Goal: Task Accomplishment & Management: Complete application form

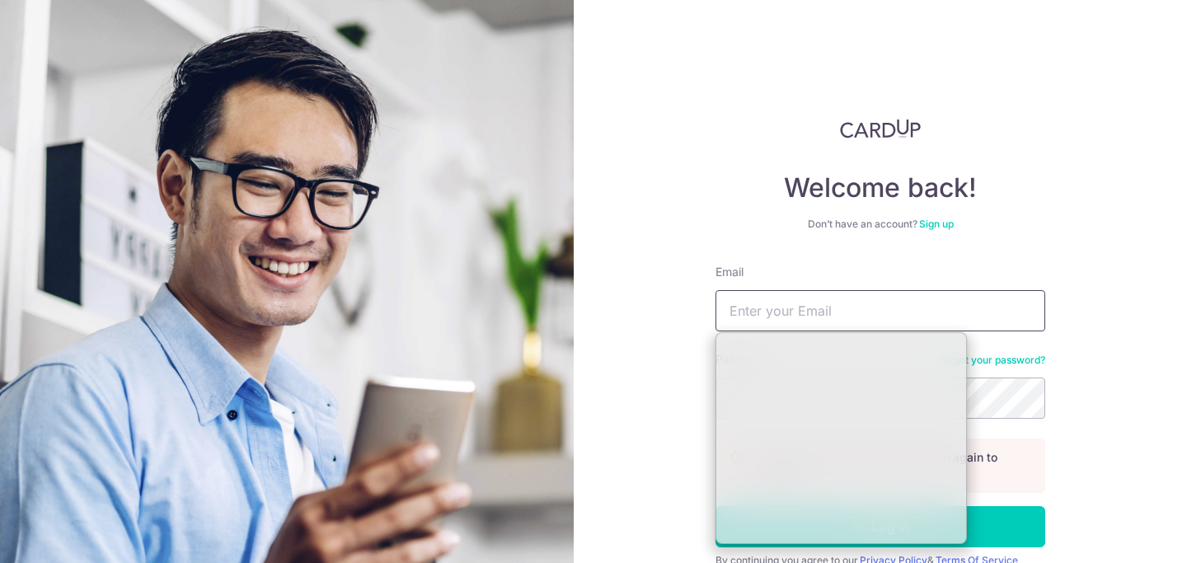
type input "[PERSON_NAME][EMAIL_ADDRESS][PERSON_NAME][DOMAIN_NAME]"
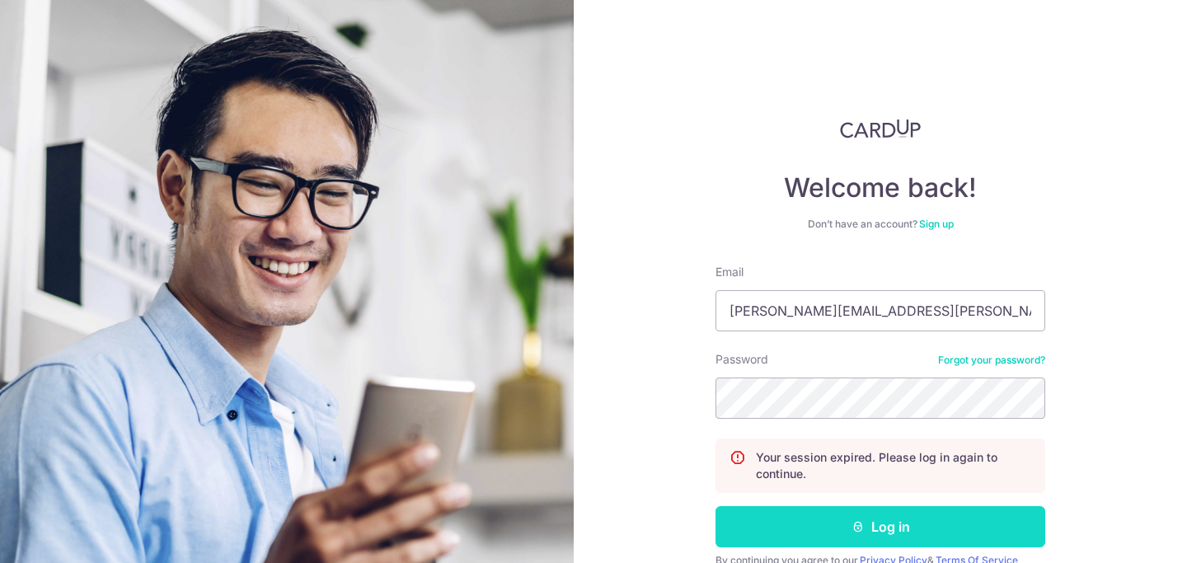
click at [841, 533] on button "Log in" at bounding box center [881, 526] width 330 height 41
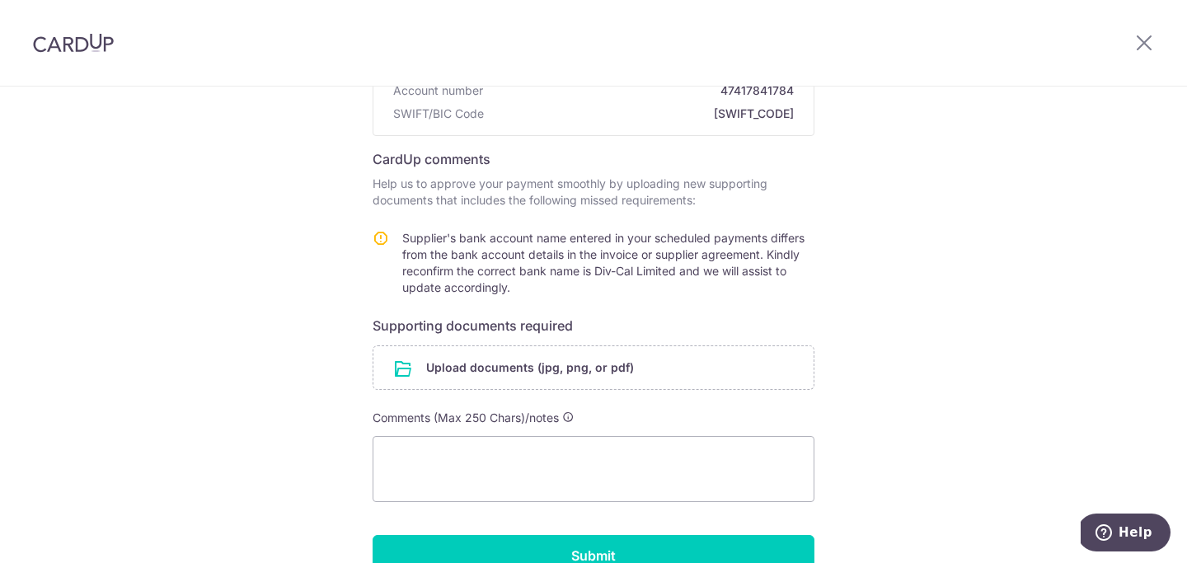
scroll to position [237, 0]
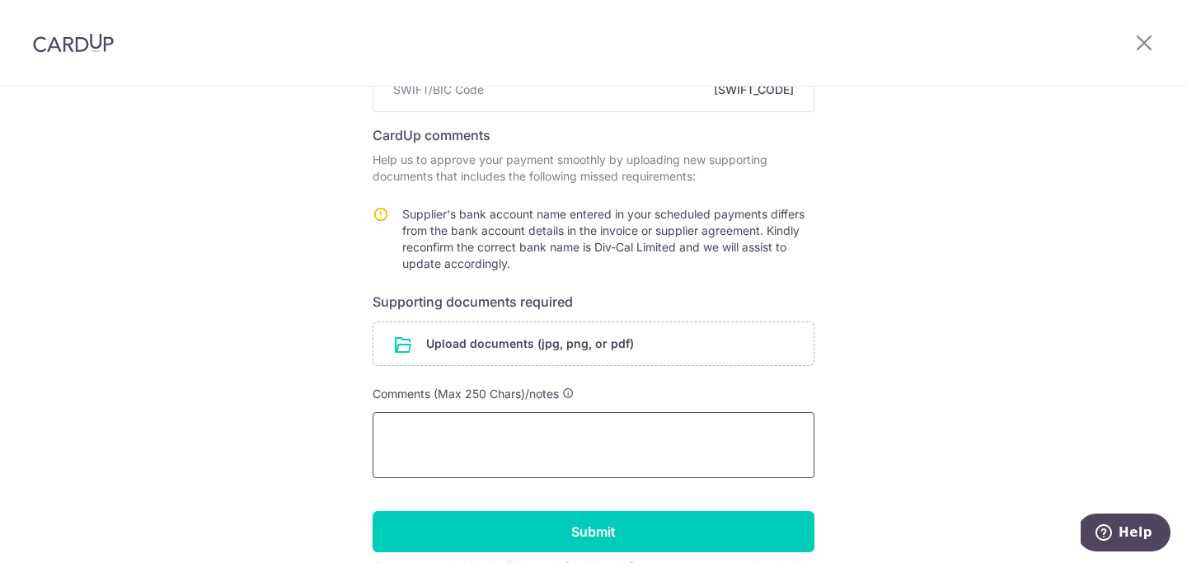
click at [475, 430] on textarea at bounding box center [594, 445] width 442 height 66
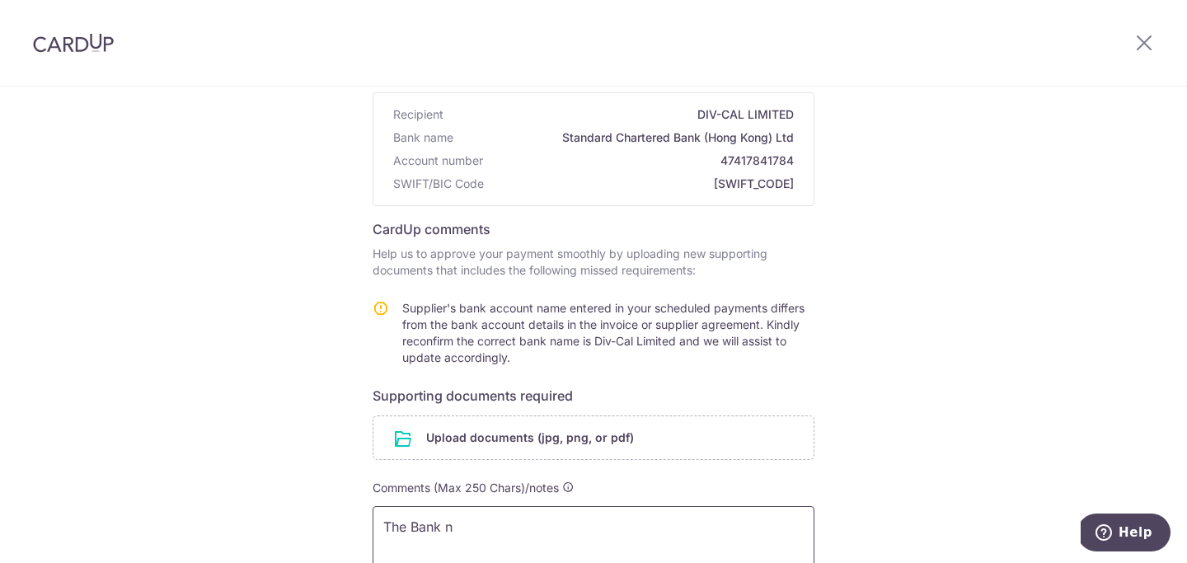
scroll to position [142, 0]
type textarea "["
paste textarea "Bank name: Standard Chartered Bank (Hong Kong) Ltd"
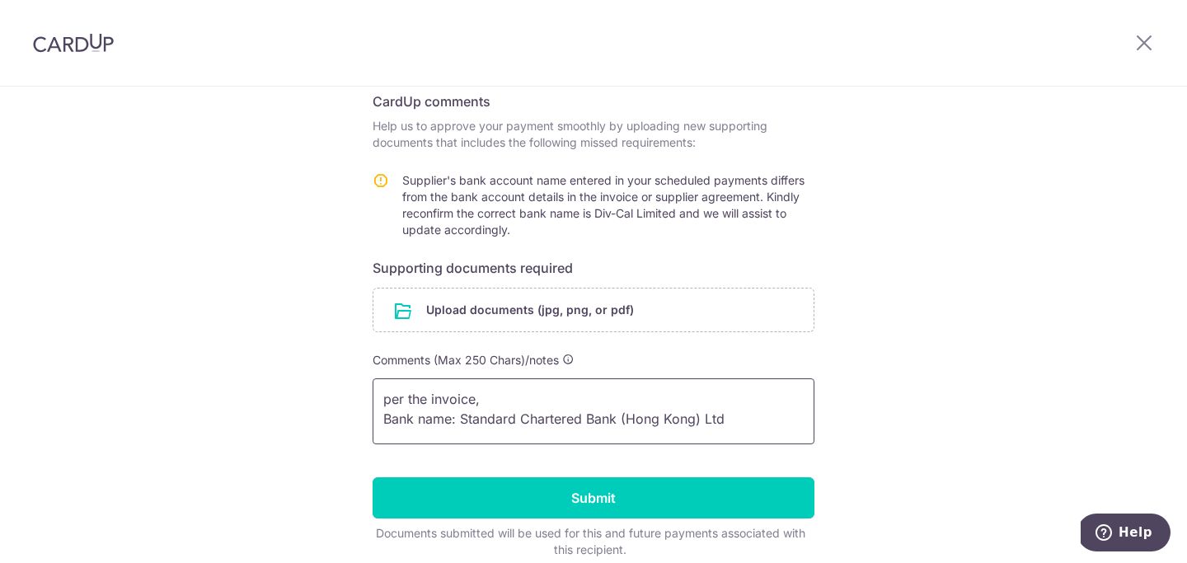
scroll to position [2, 0]
paste textarea "Account name: Div-Cal Limited"
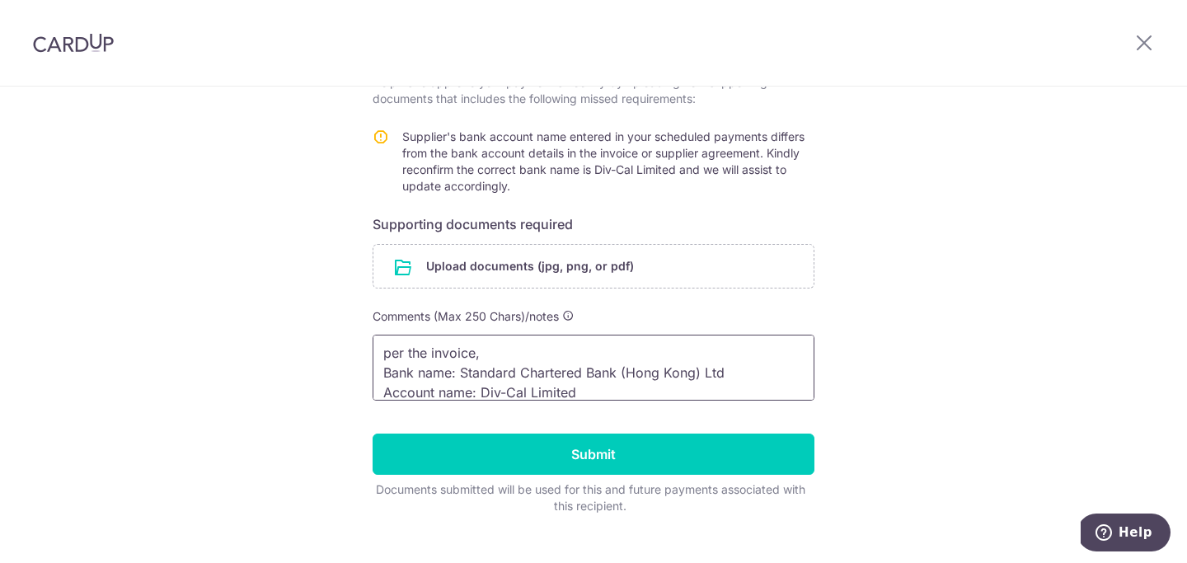
scroll to position [322, 0]
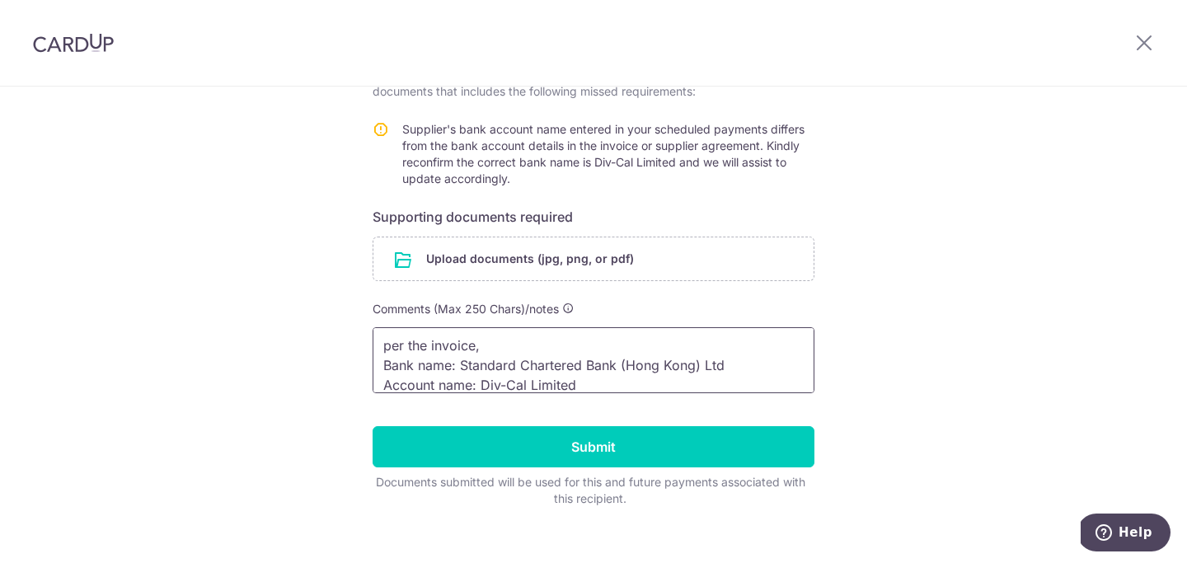
click at [611, 387] on textarea "per the invoice, Bank name: Standard Chartered Bank (Hong Kong) Ltd Account nam…" at bounding box center [594, 360] width 442 height 66
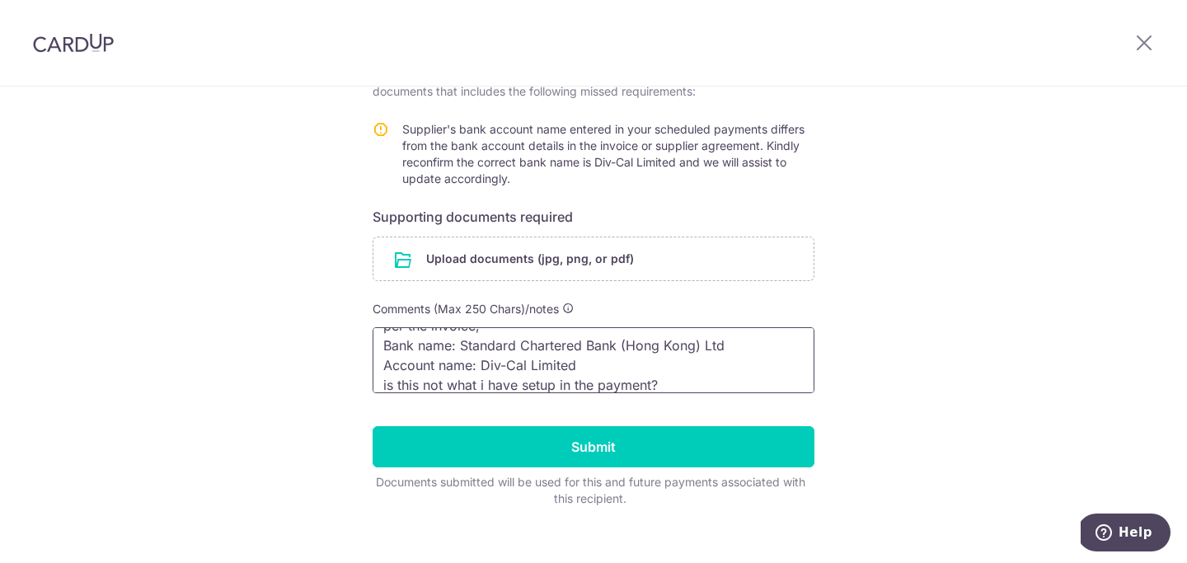
type textarea "per the invoice, Bank name: Standard Chartered Bank (Hong Kong) Ltd Account nam…"
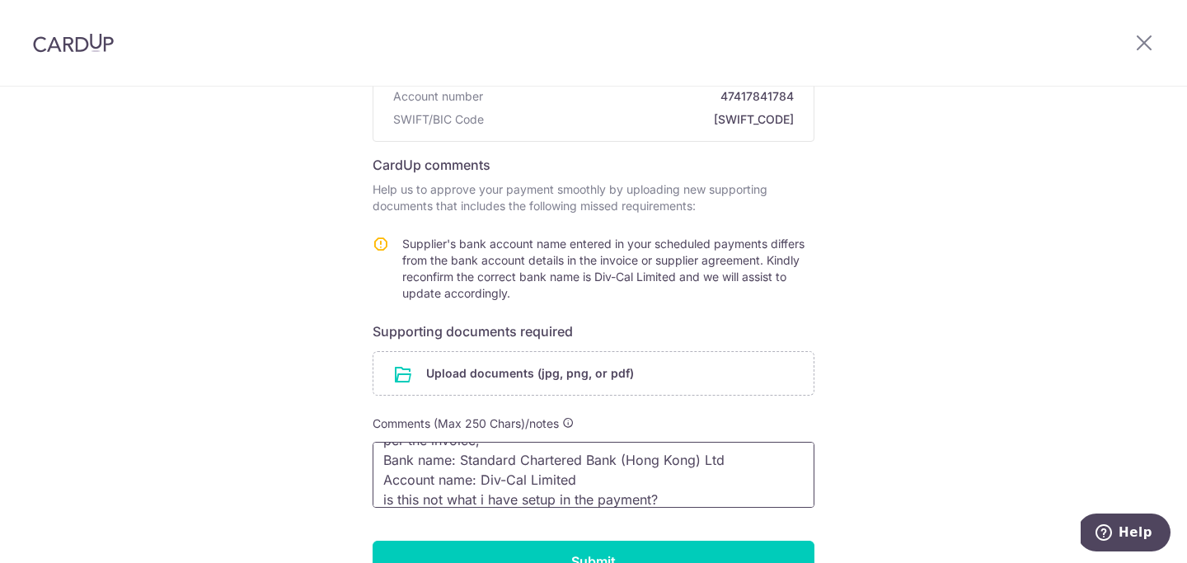
scroll to position [343, 0]
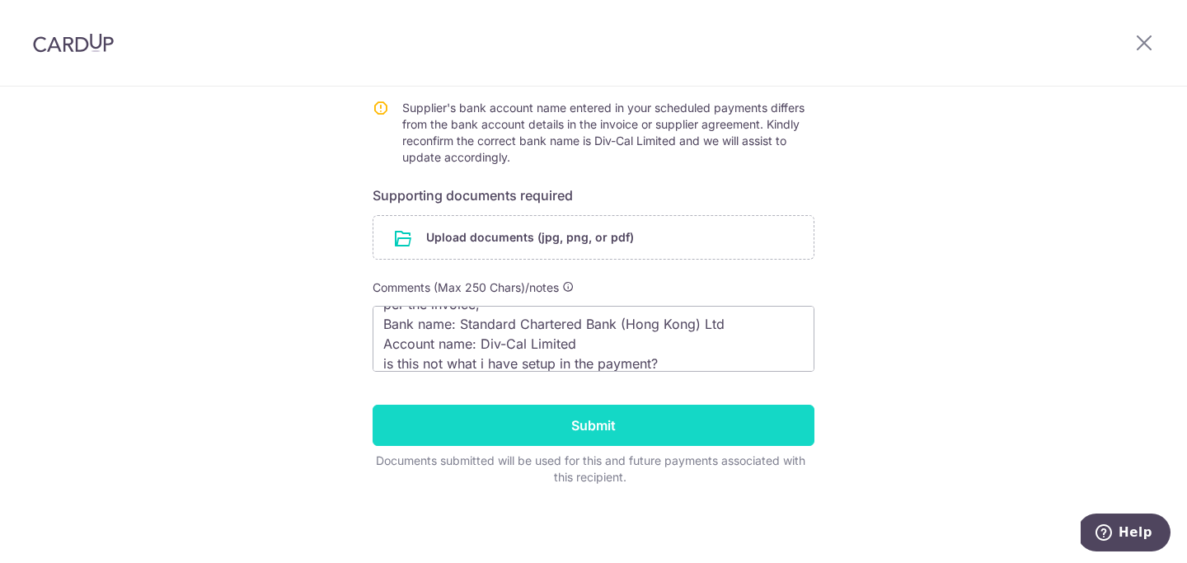
click at [588, 432] on input "Submit" at bounding box center [594, 425] width 442 height 41
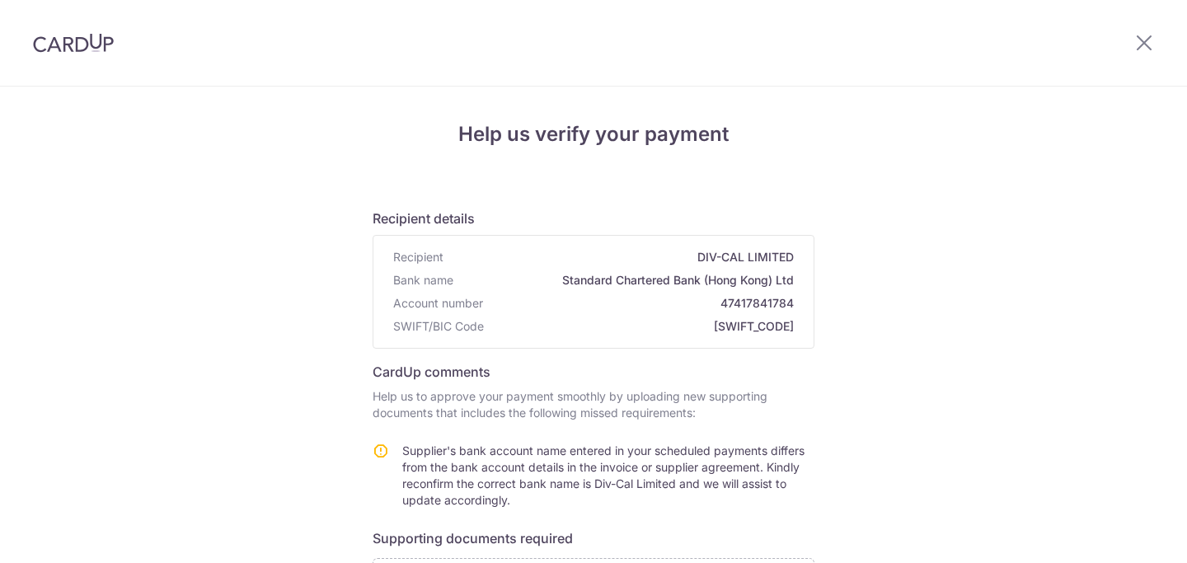
scroll to position [366, 0]
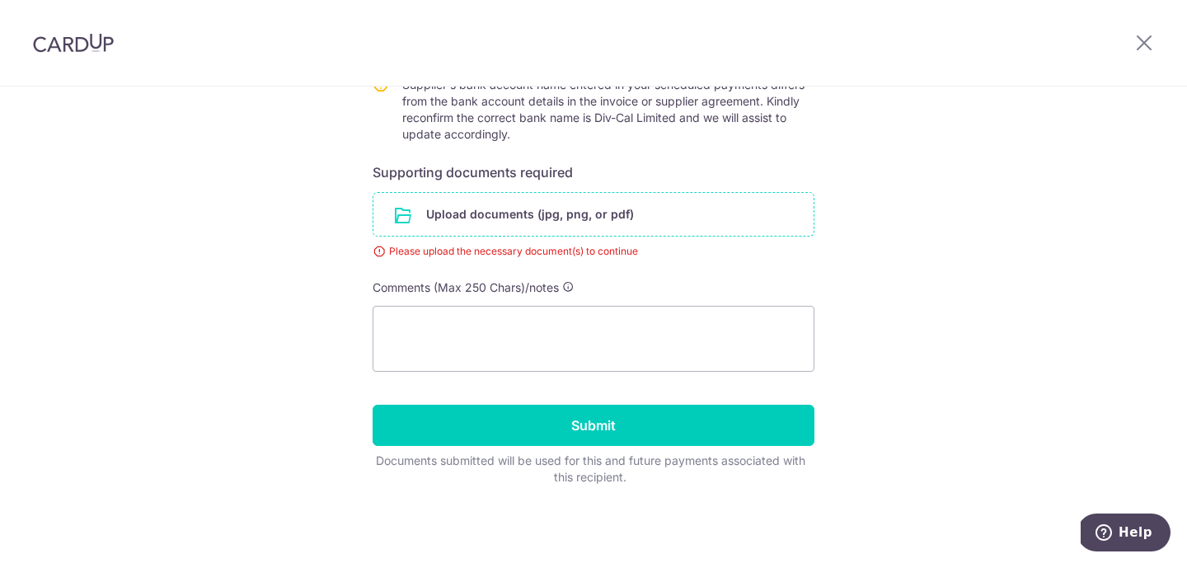
click at [552, 218] on input "file" at bounding box center [593, 214] width 440 height 43
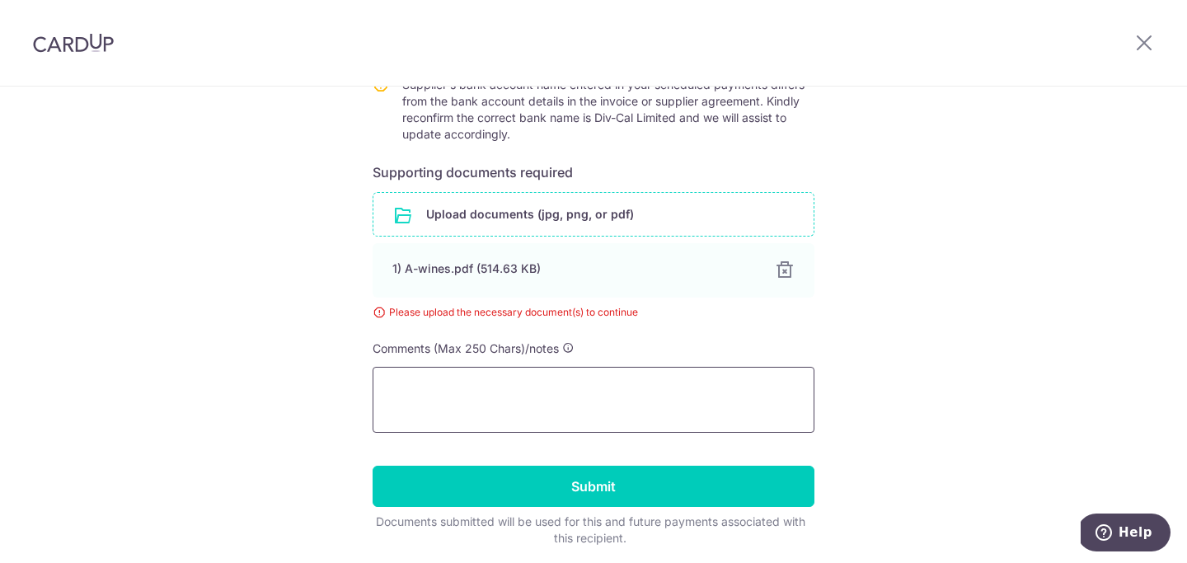
click at [494, 397] on textarea at bounding box center [594, 400] width 442 height 66
paste textarea "Bank name: Standard Chartered Bank (Hong Kong) Ltd"
paste textarea "Account name: Div-Cal Limited"
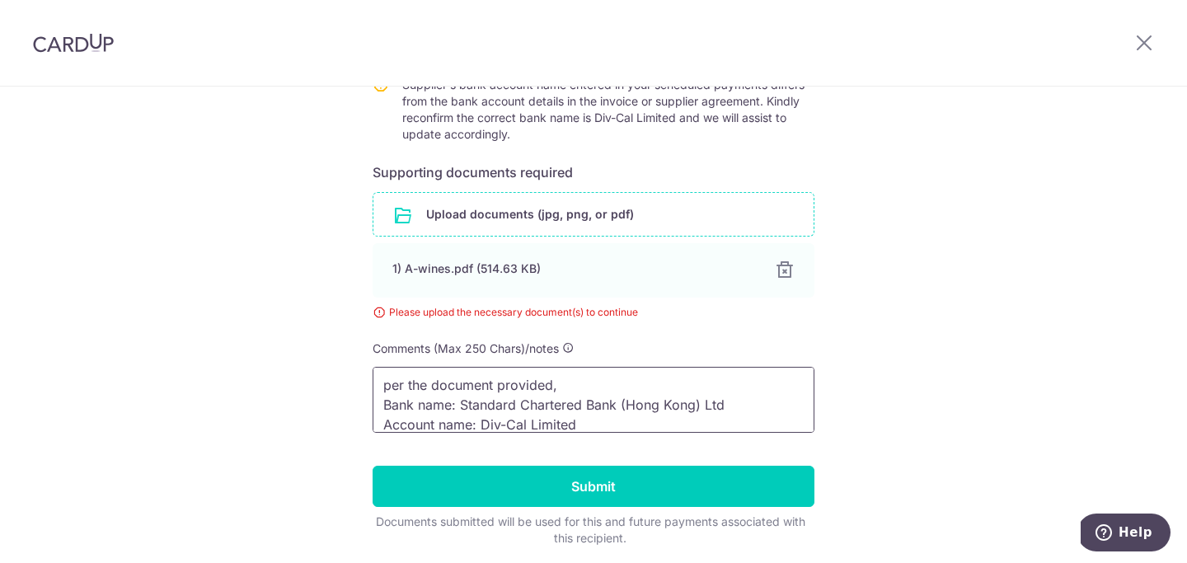
scroll to position [22, 0]
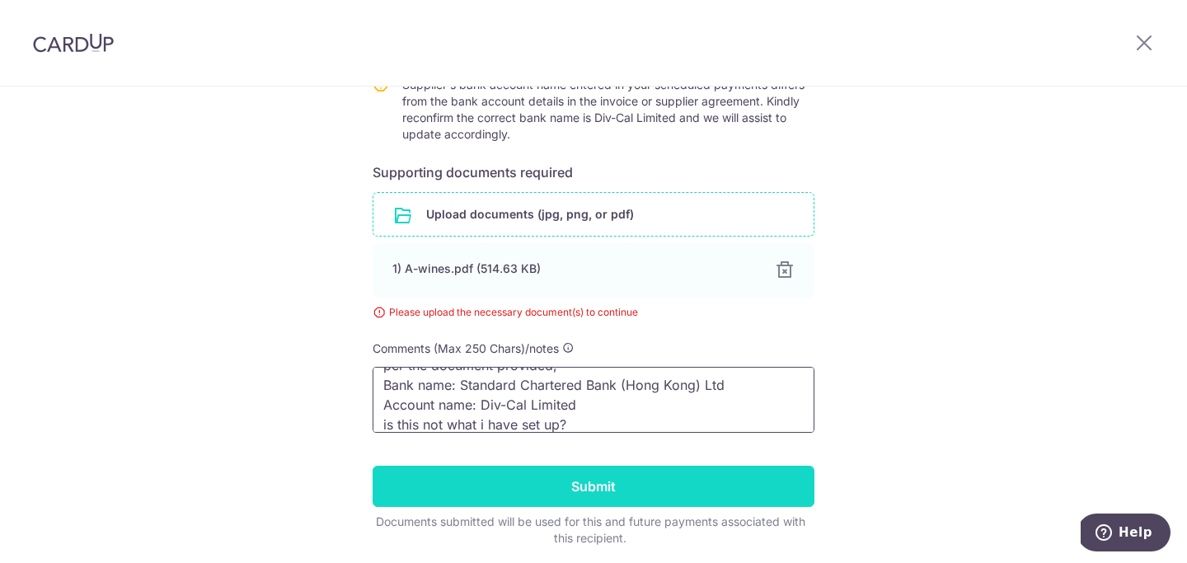
type textarea "per the document provided, Bank name: Standard Chartered Bank (Hong Kong) Ltd A…"
click at [608, 488] on input "Submit" at bounding box center [594, 486] width 442 height 41
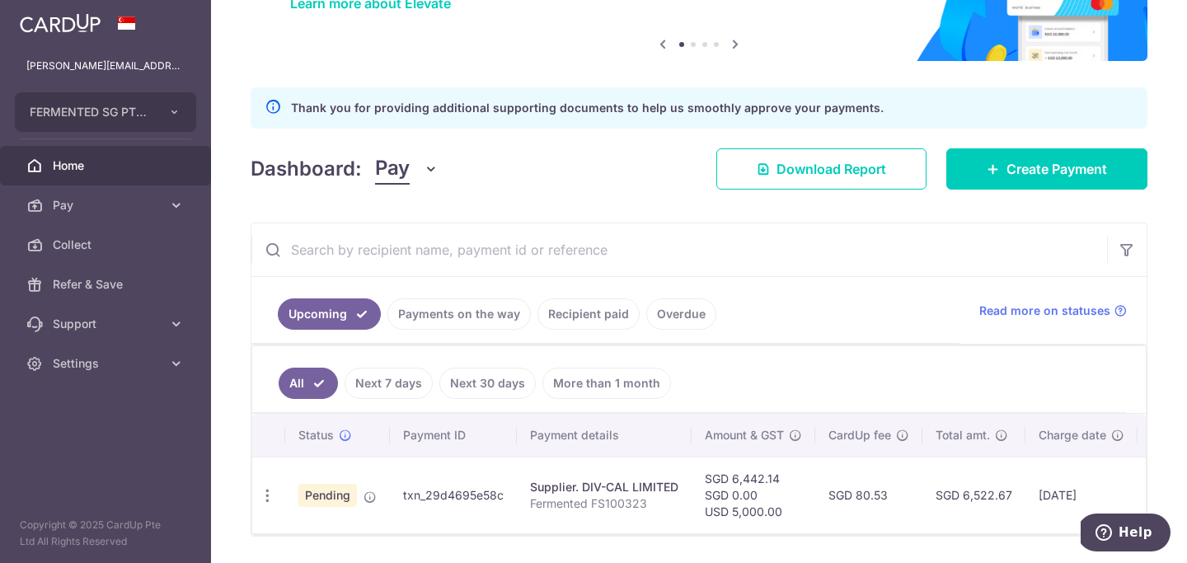
scroll to position [201, 0]
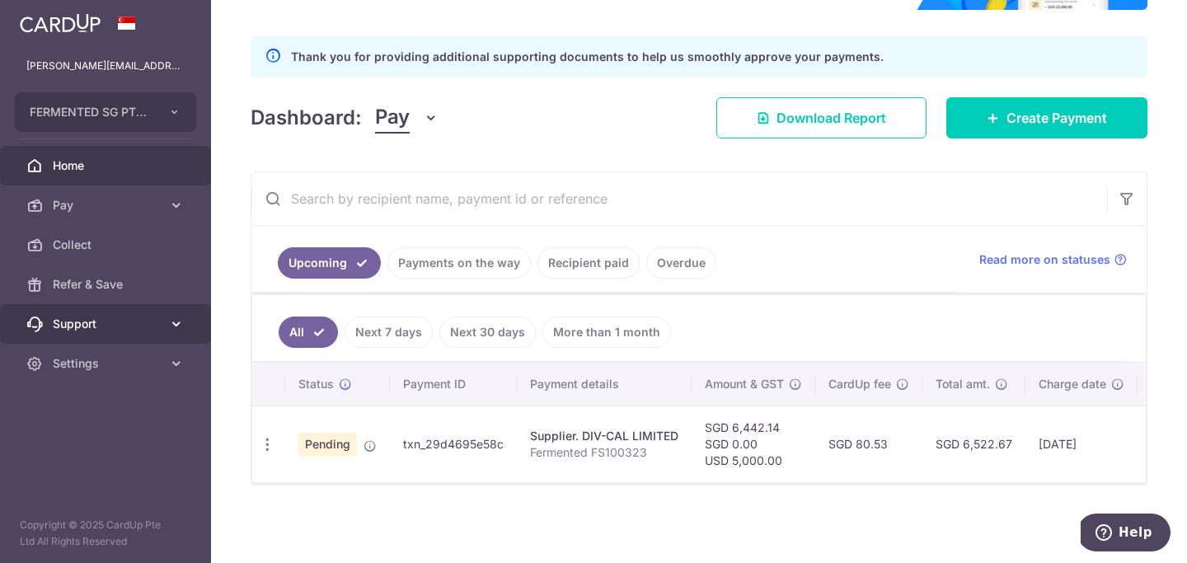
click at [129, 326] on span "Support" at bounding box center [107, 324] width 109 height 16
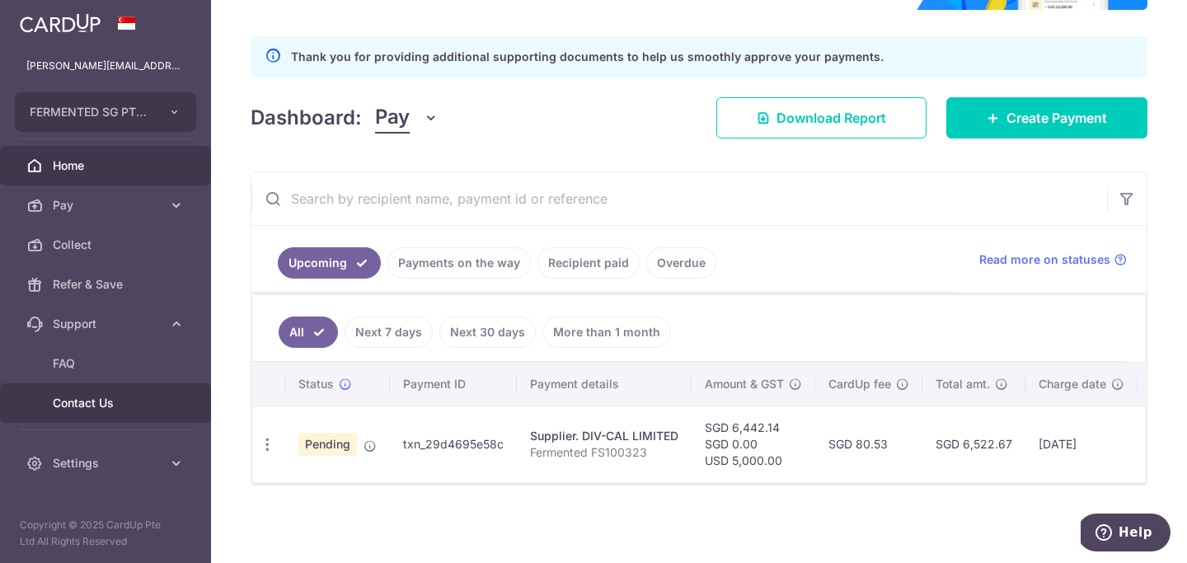
click at [102, 405] on span "Contact Us" at bounding box center [107, 403] width 109 height 16
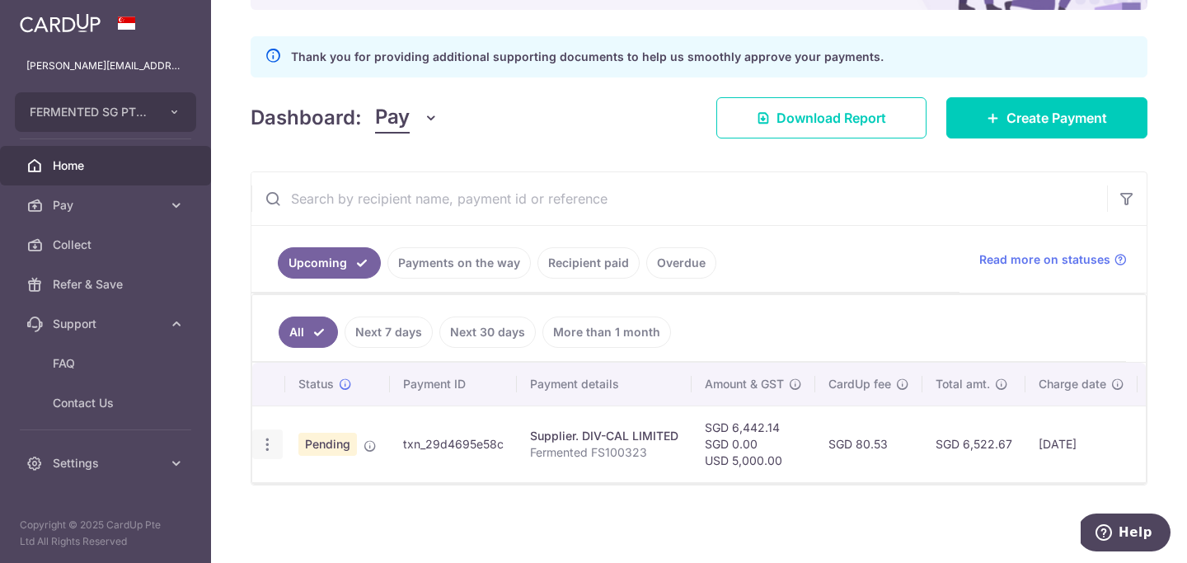
click at [274, 444] on icon "button" at bounding box center [267, 444] width 17 height 17
click at [715, 460] on td "SGD 6,442.14 SGD 0.00 USD 5,000.00" at bounding box center [754, 444] width 124 height 77
click at [172, 211] on icon at bounding box center [176, 205] width 16 height 16
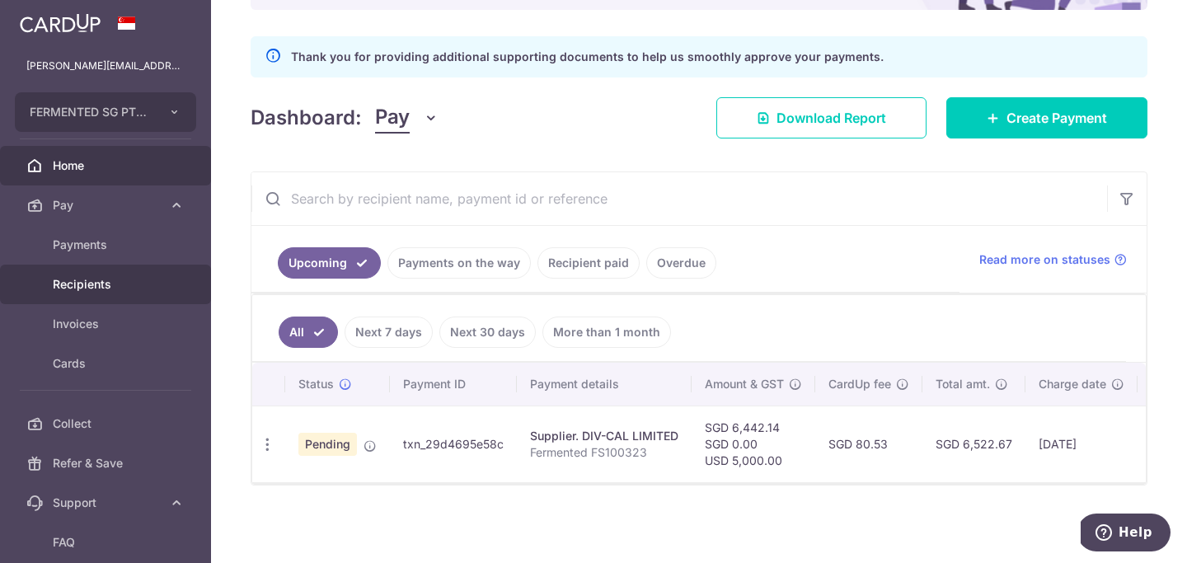
click at [102, 281] on span "Recipients" at bounding box center [107, 284] width 109 height 16
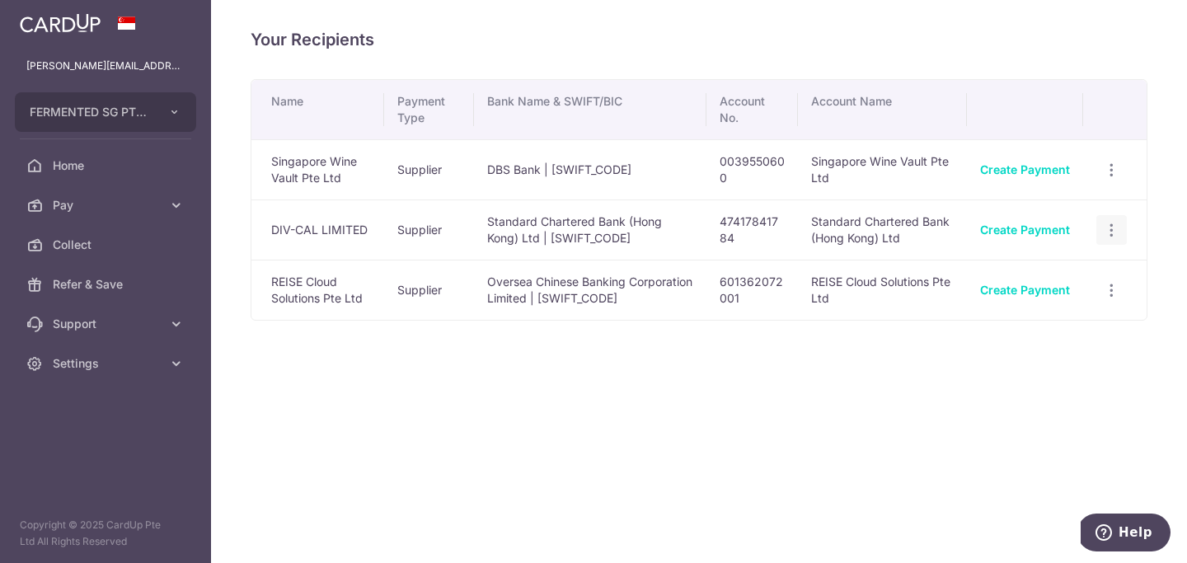
click at [1111, 227] on icon "button" at bounding box center [1111, 230] width 17 height 17
click at [1018, 277] on span "View/Edit" at bounding box center [1057, 275] width 112 height 20
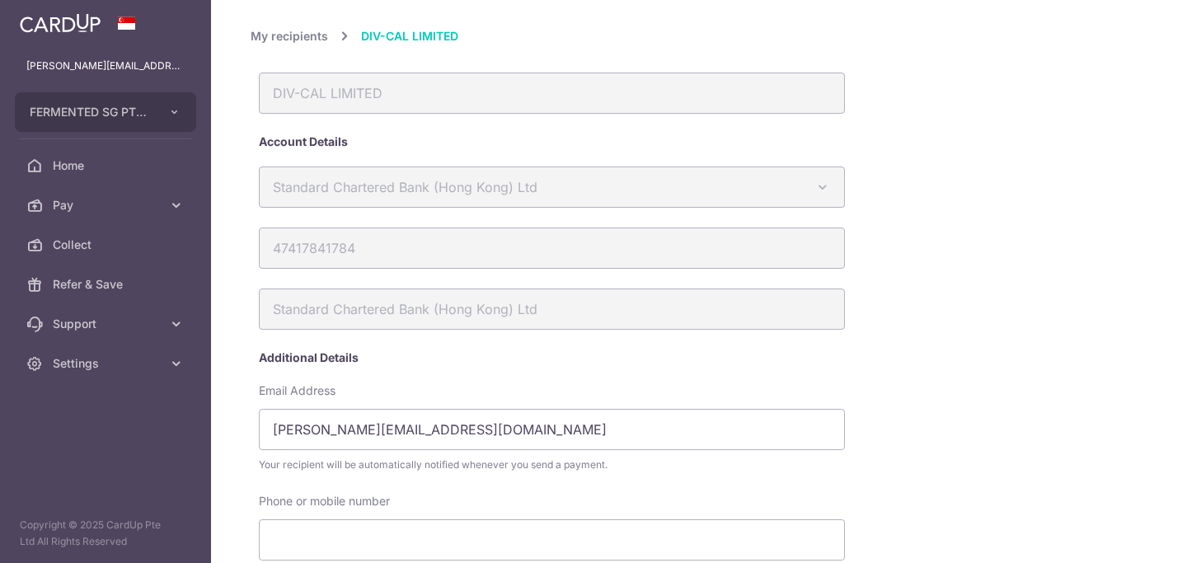
click at [278, 34] on link "My recipients" at bounding box center [289, 36] width 77 height 20
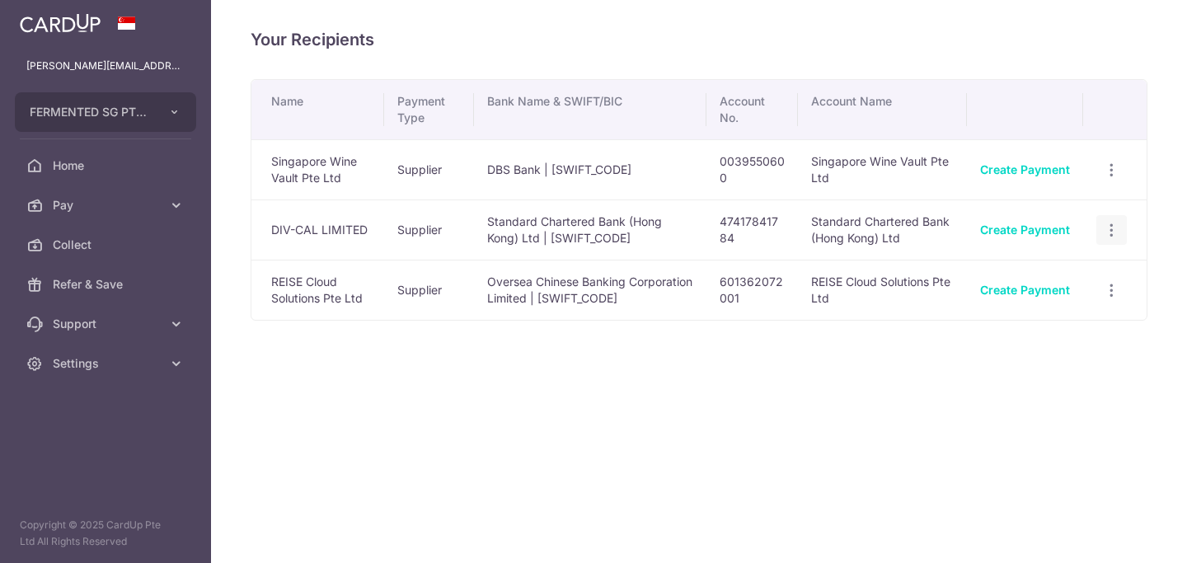
click at [1114, 226] on icon "button" at bounding box center [1111, 230] width 17 height 17
click at [1049, 275] on span "View/Edit" at bounding box center [1057, 275] width 112 height 20
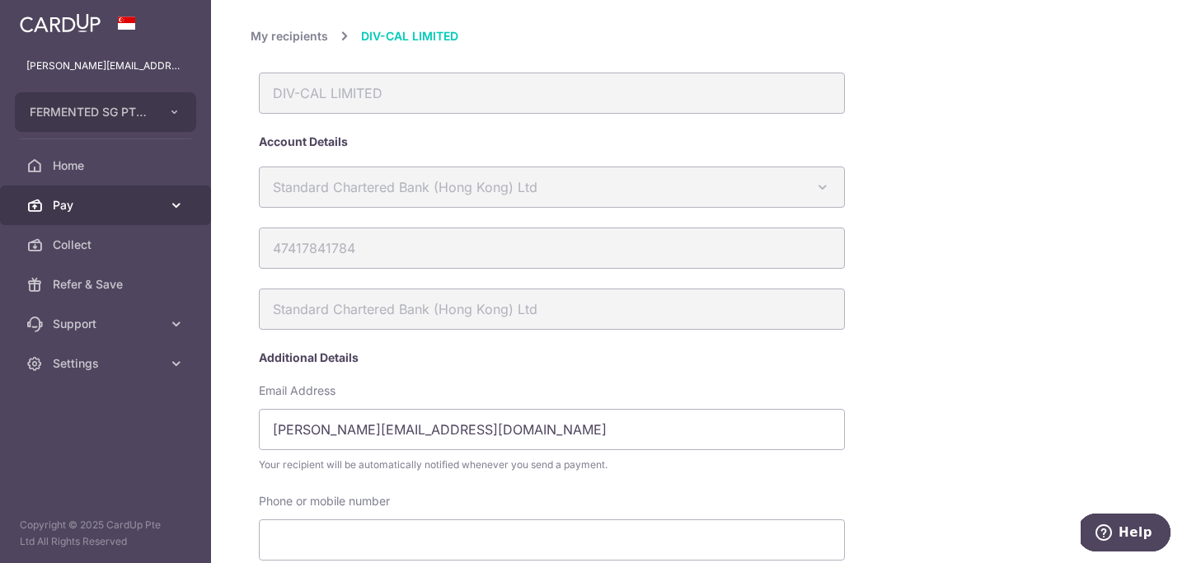
click at [162, 198] on link "Pay" at bounding box center [105, 205] width 211 height 40
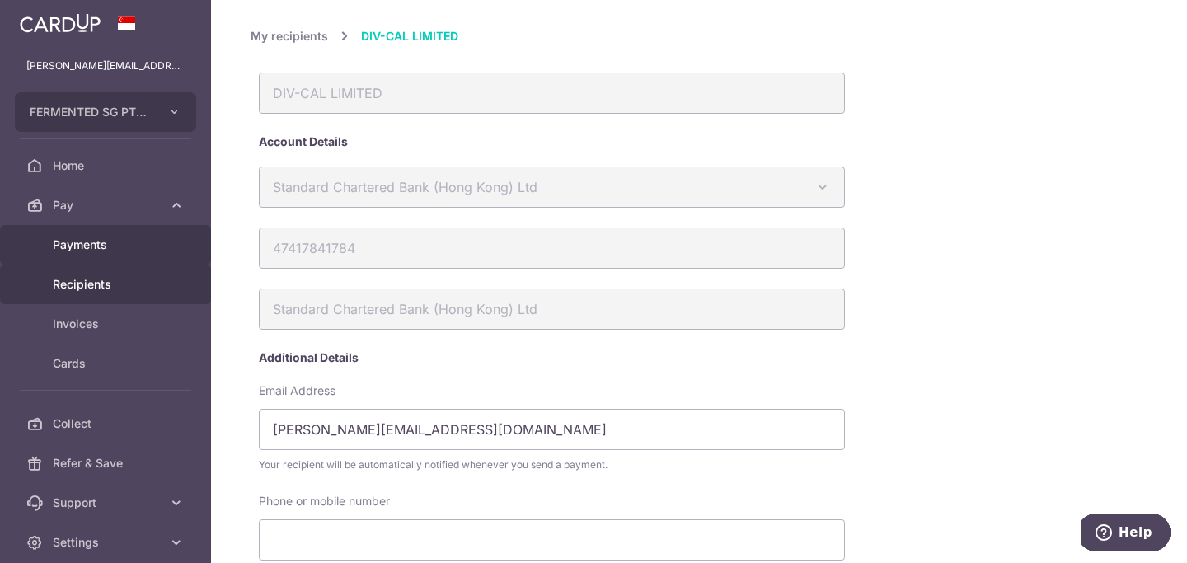
click at [103, 247] on span "Payments" at bounding box center [107, 245] width 109 height 16
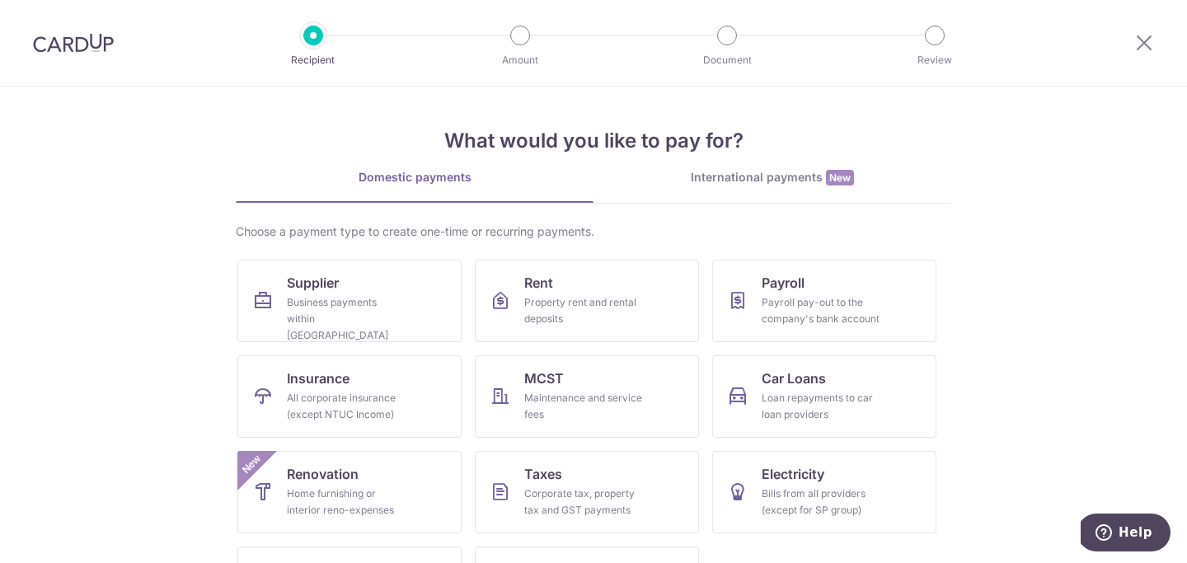
click at [678, 183] on div "International payments New" at bounding box center [773, 177] width 358 height 17
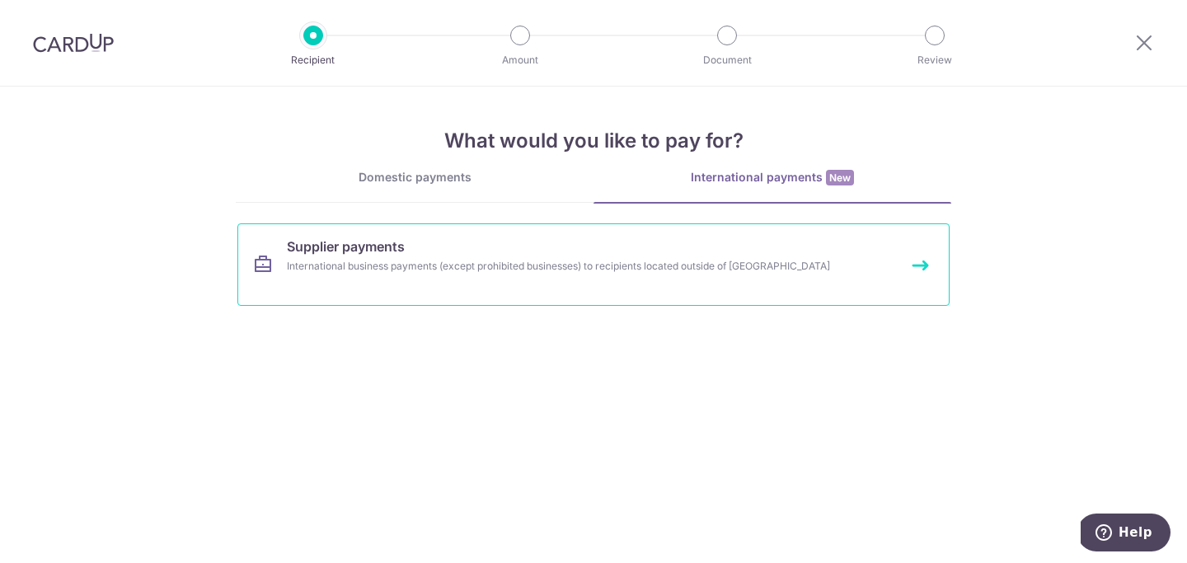
click at [318, 261] on div "International business payments (except prohibited businesses) to recipients lo…" at bounding box center [572, 266] width 570 height 16
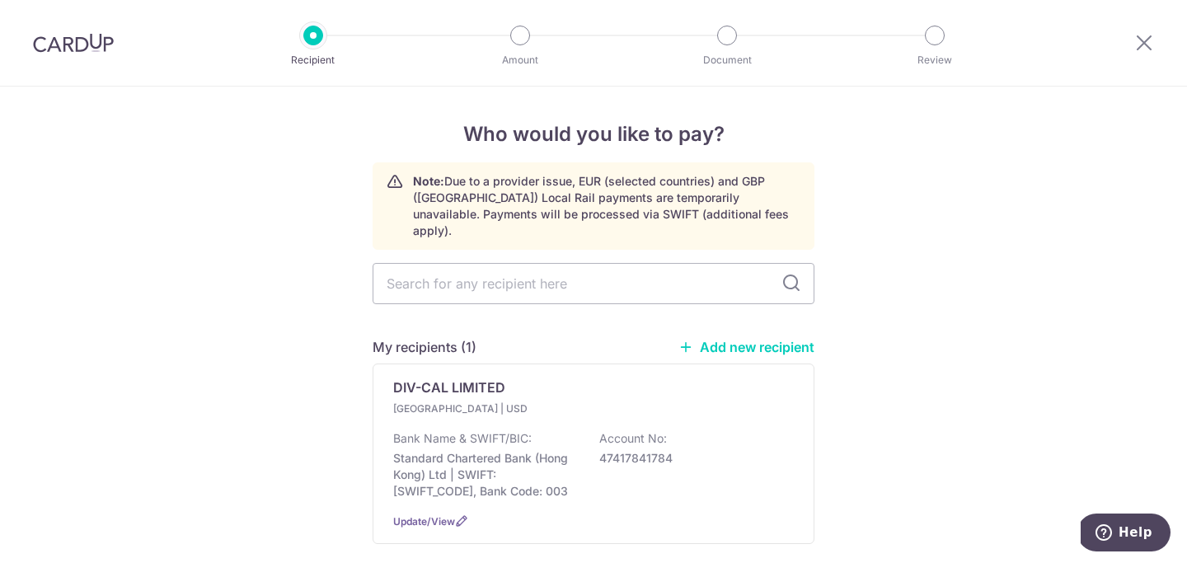
click at [717, 339] on link "Add new recipient" at bounding box center [746, 347] width 136 height 16
select select
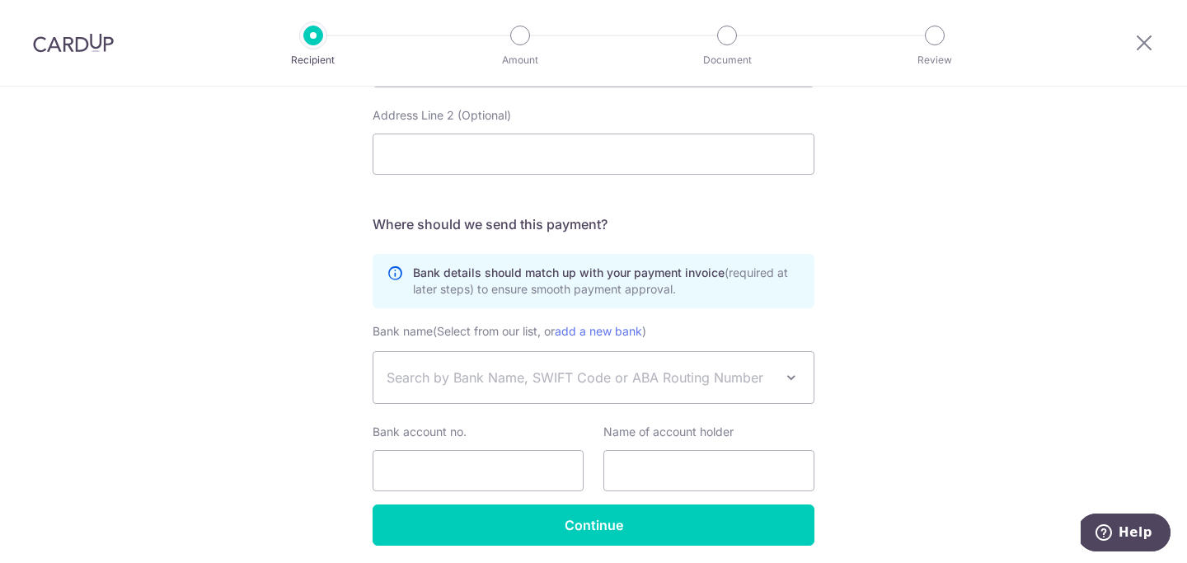
scroll to position [923, 0]
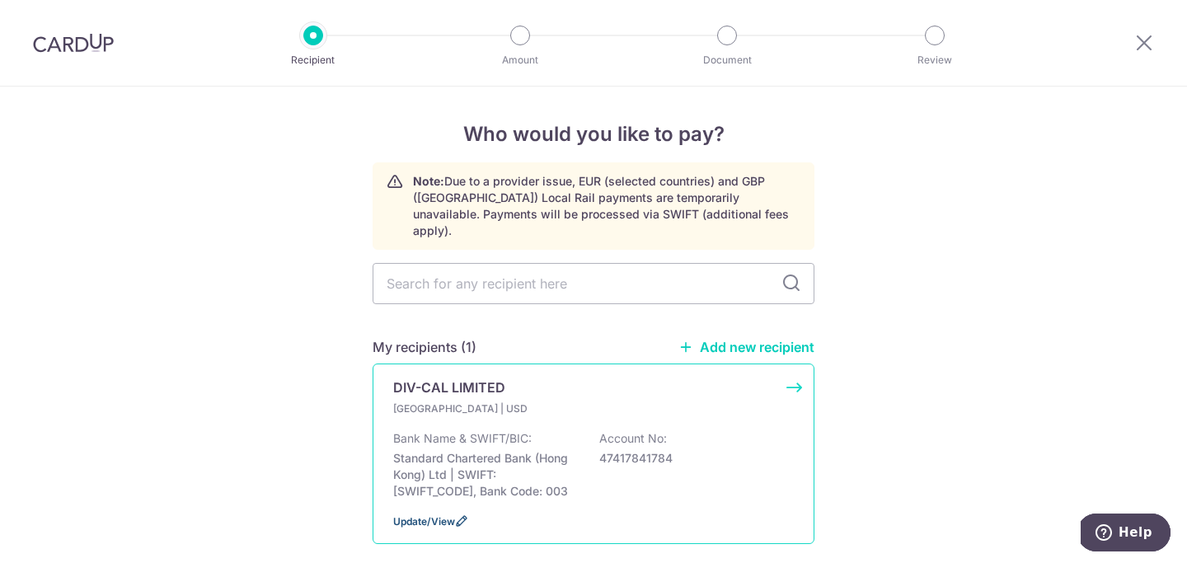
click at [442, 515] on span "Update/View" at bounding box center [424, 521] width 62 height 12
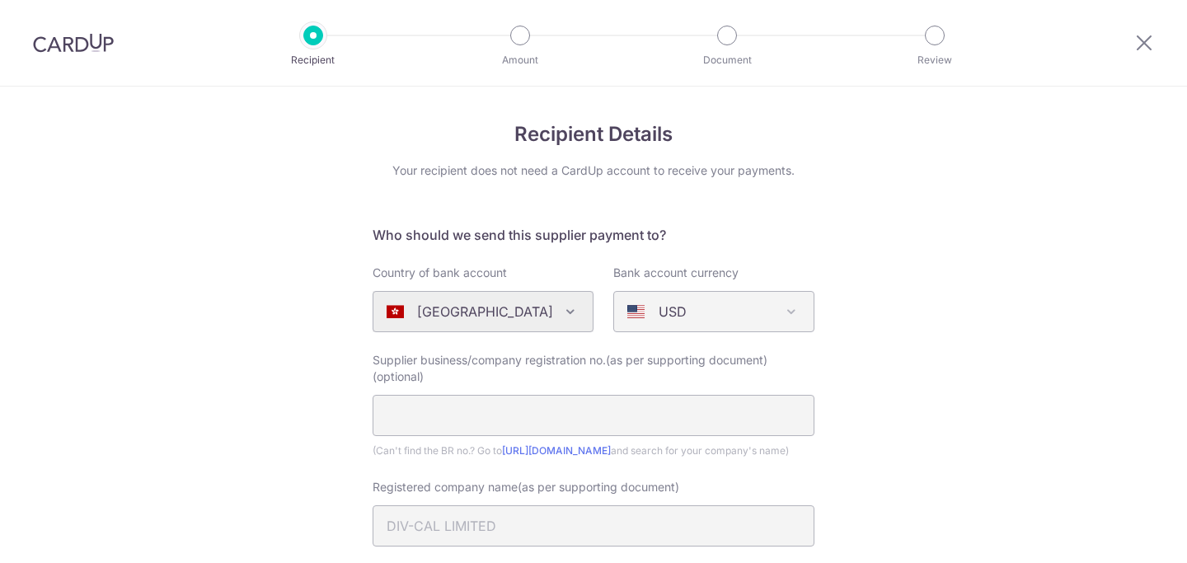
select select "22644"
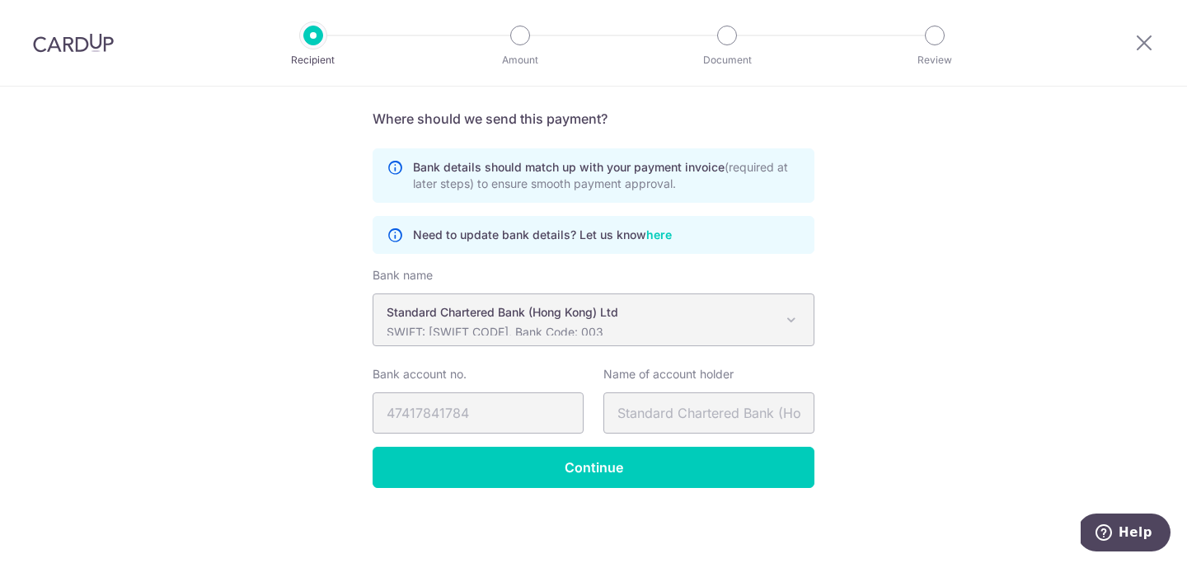
scroll to position [1021, 0]
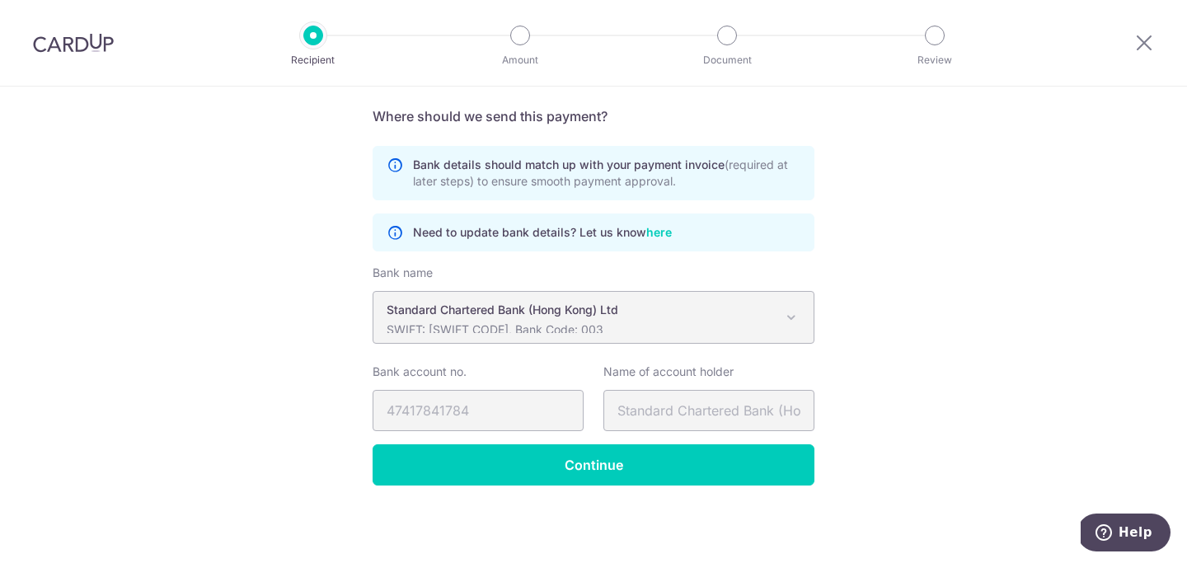
click at [664, 232] on link "here" at bounding box center [659, 231] width 26 height 17
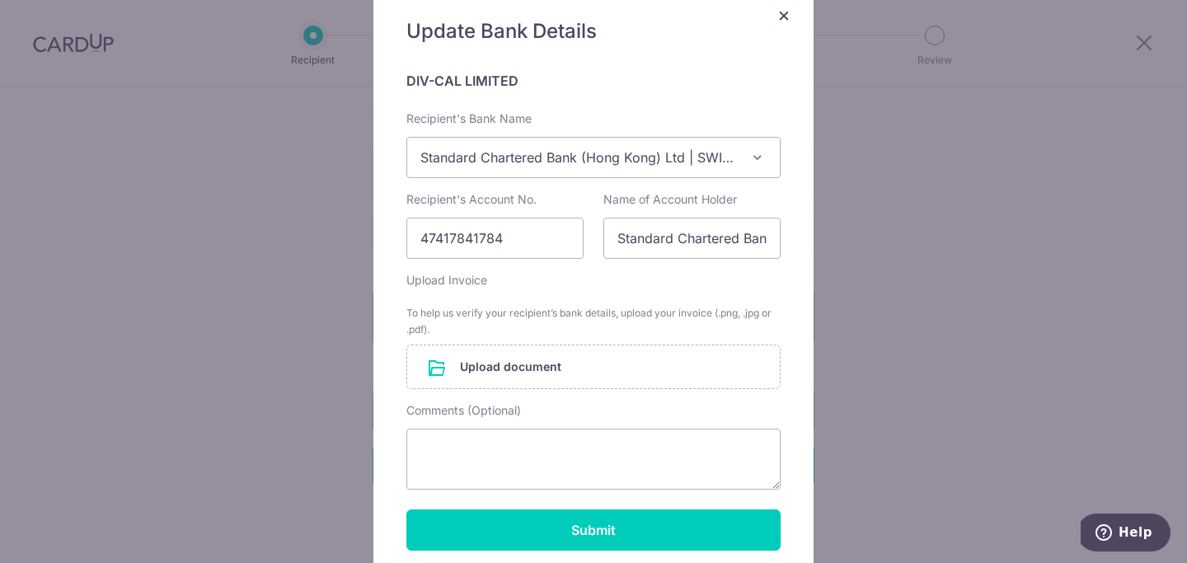
scroll to position [139, 0]
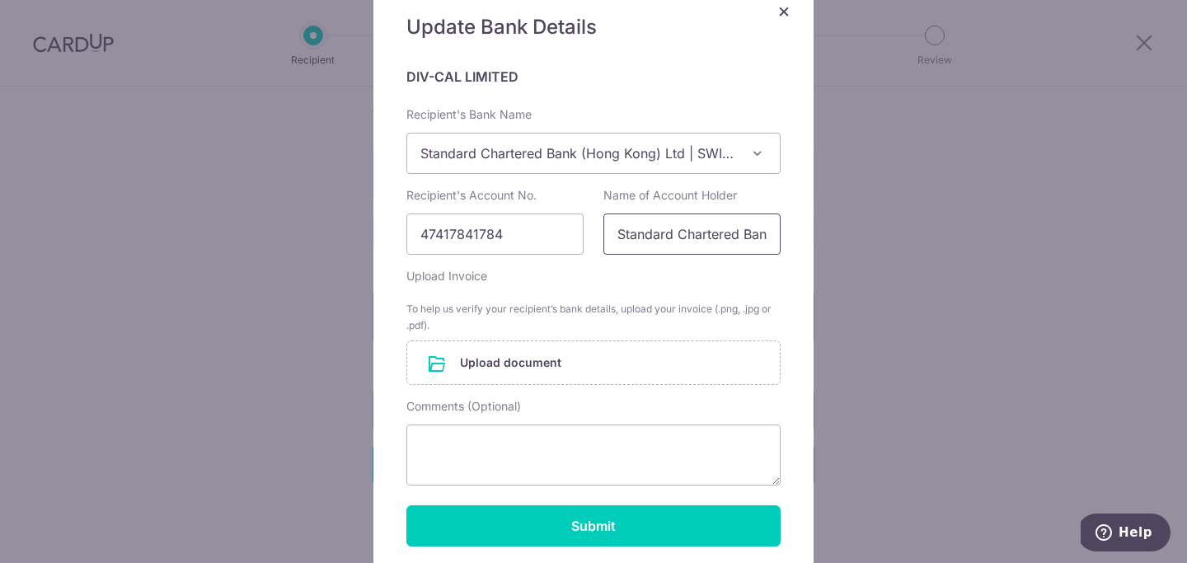
click at [635, 230] on input "Standard Chartered Bank (Hong Kong) Ltd" at bounding box center [691, 234] width 177 height 41
paste input "Div-Cal Limite"
click at [653, 364] on input "file" at bounding box center [593, 362] width 373 height 43
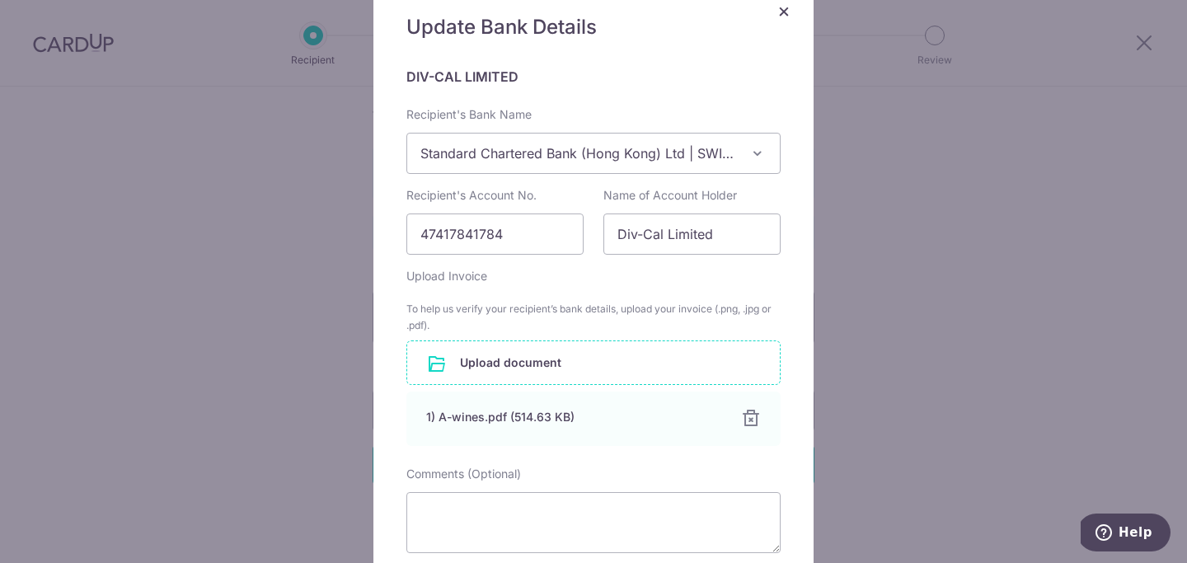
scroll to position [296, 0]
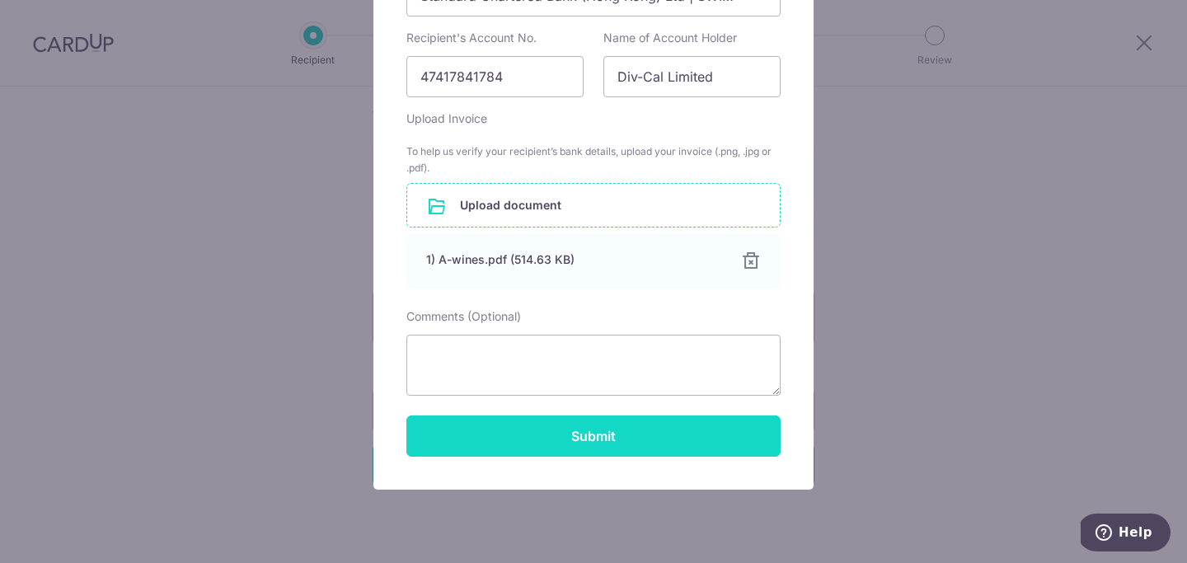
click at [597, 436] on button "Submit" at bounding box center [593, 436] width 374 height 41
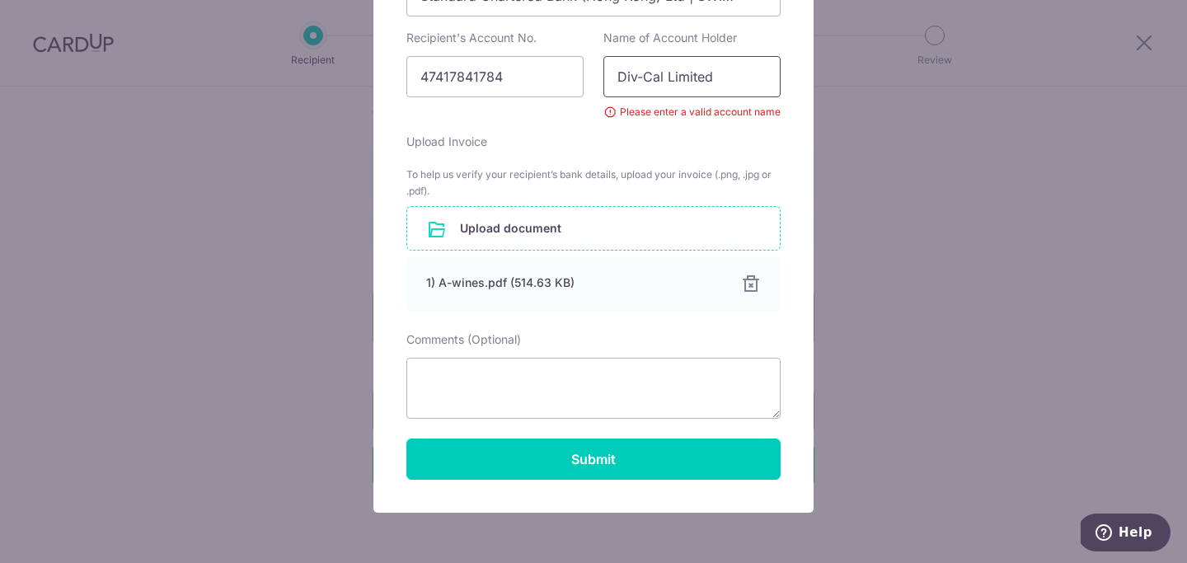
click at [734, 87] on input "Div-Cal Limited" at bounding box center [691, 76] width 177 height 41
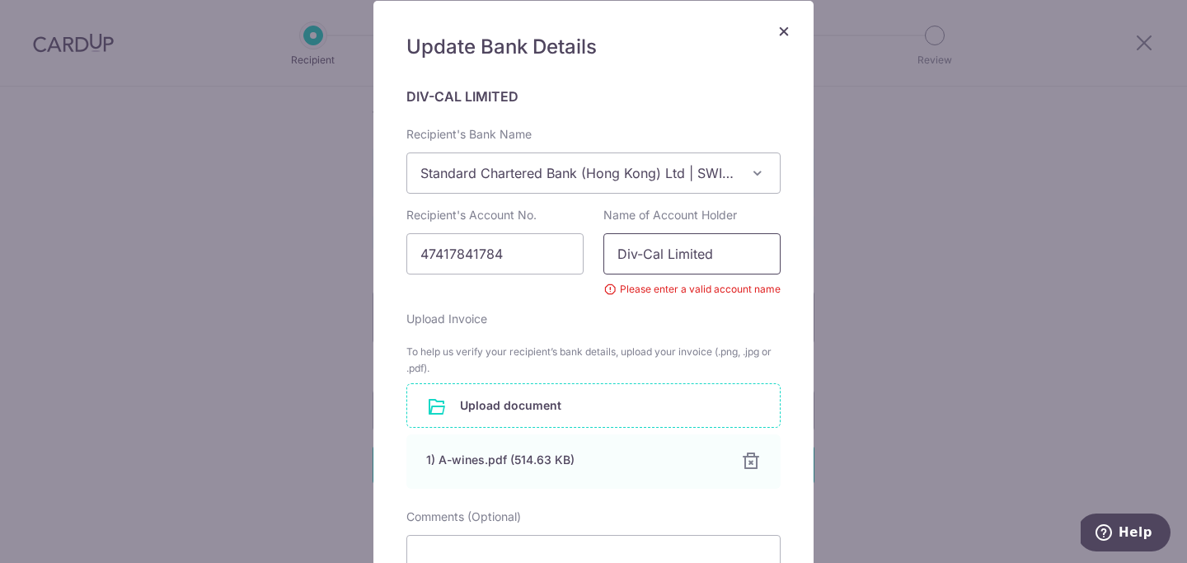
scroll to position [110, 0]
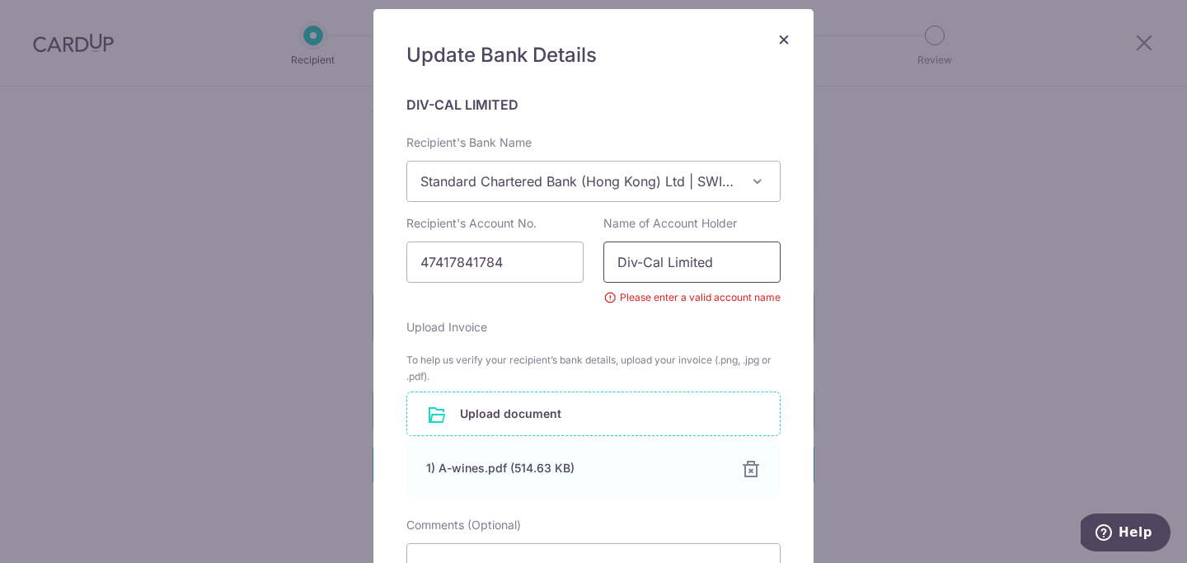
click at [644, 257] on input "Div-Cal Limited" at bounding box center [691, 262] width 177 height 41
type input "Div Cal Limited"
click at [747, 269] on input "Div Cal Limited" at bounding box center [691, 262] width 177 height 41
click at [735, 294] on div "Please enter a valid account name" at bounding box center [691, 297] width 177 height 16
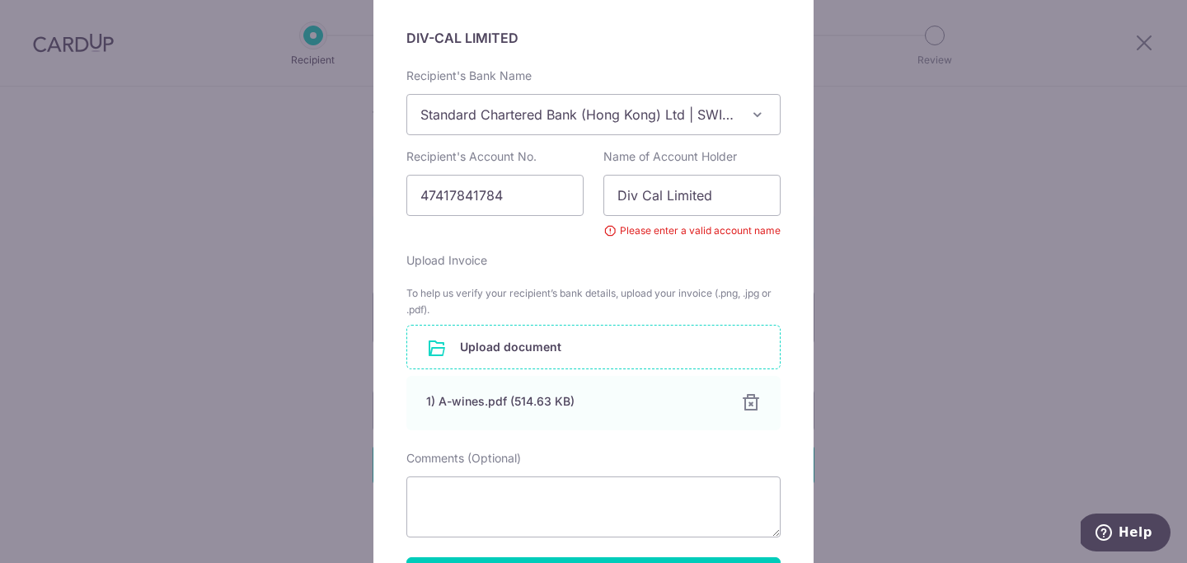
scroll to position [179, 0]
click at [609, 228] on div "Please enter a valid account name" at bounding box center [691, 229] width 177 height 16
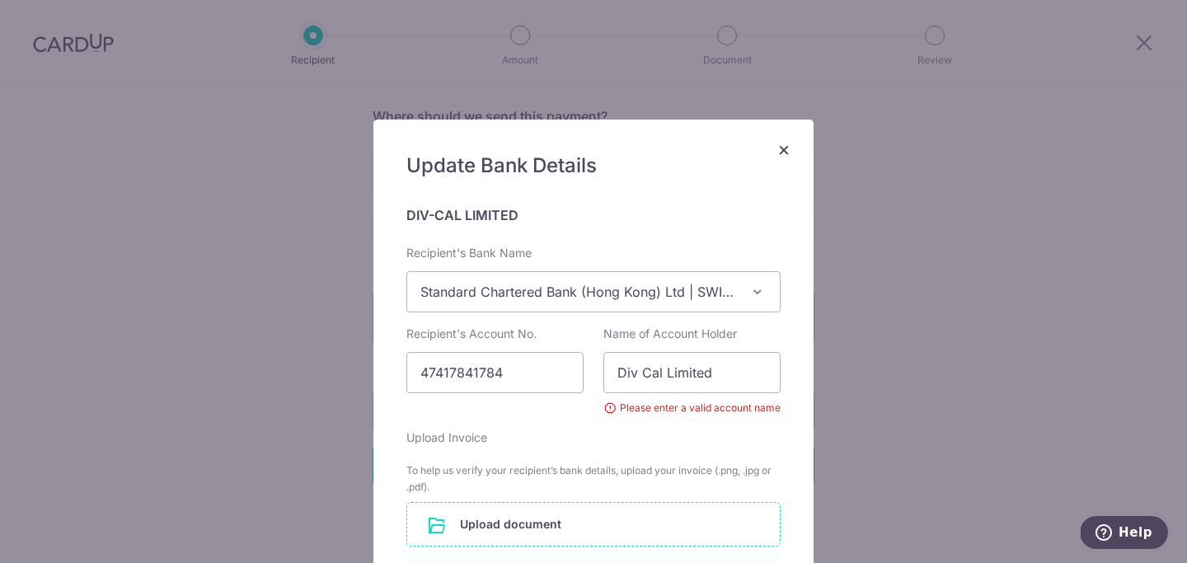
click at [1145, 528] on span "Help" at bounding box center [1136, 532] width 34 height 15
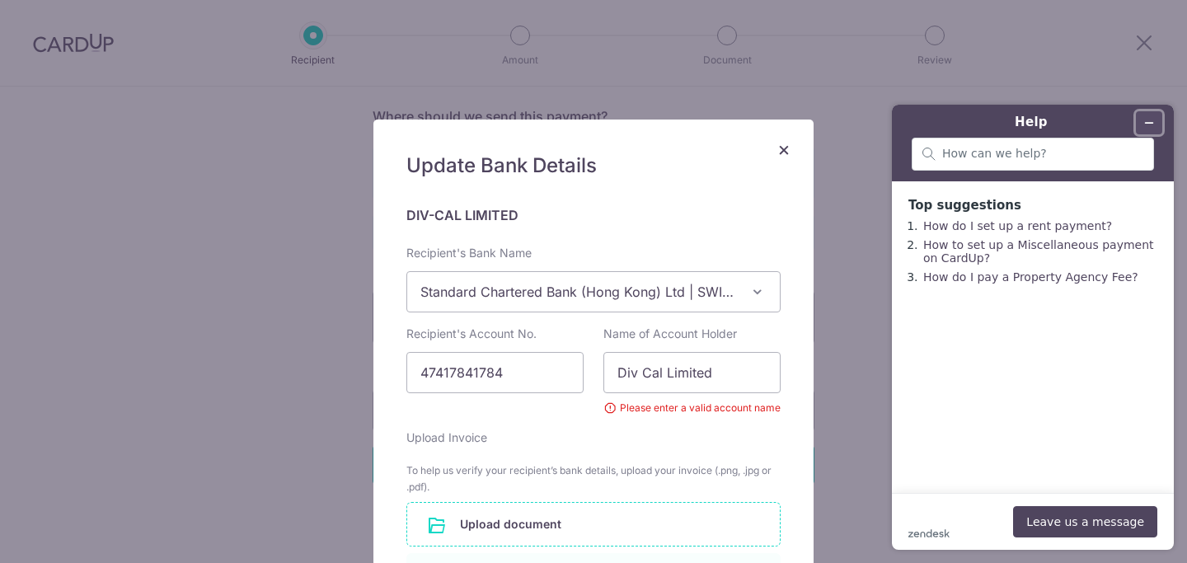
click at [1145, 124] on icon "Minimise widget" at bounding box center [1149, 123] width 12 height 12
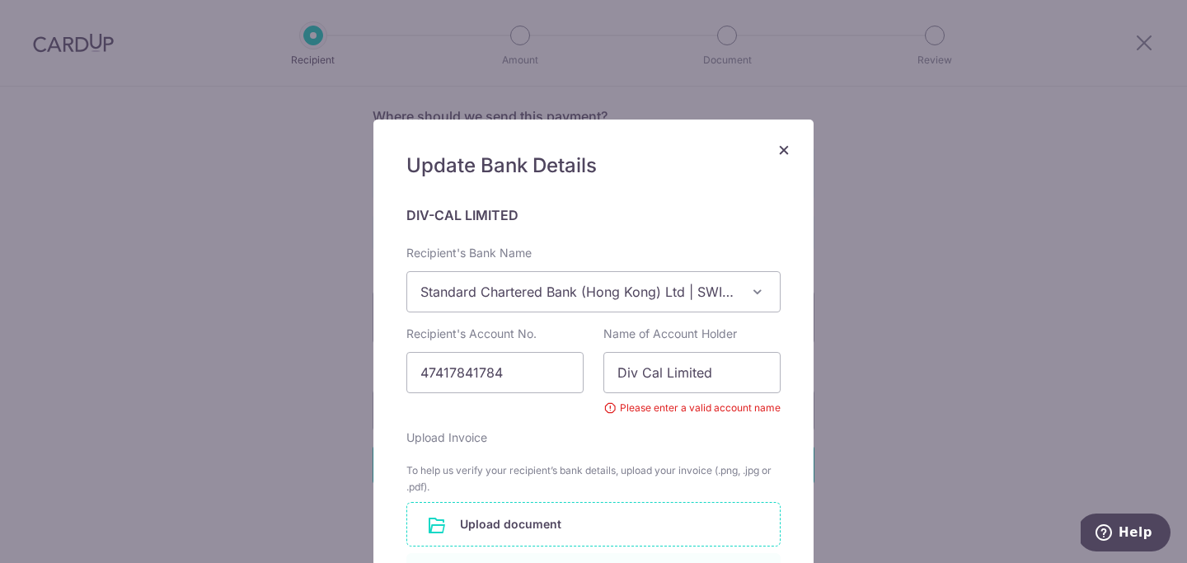
click at [784, 148] on span "×" at bounding box center [783, 149] width 13 height 24
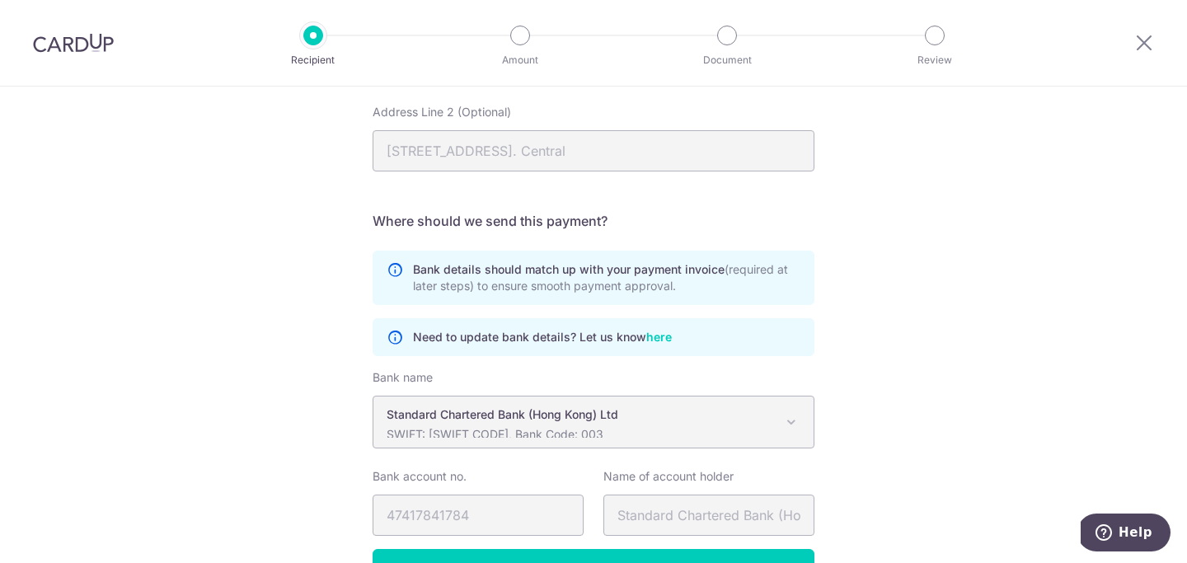
scroll to position [936, 0]
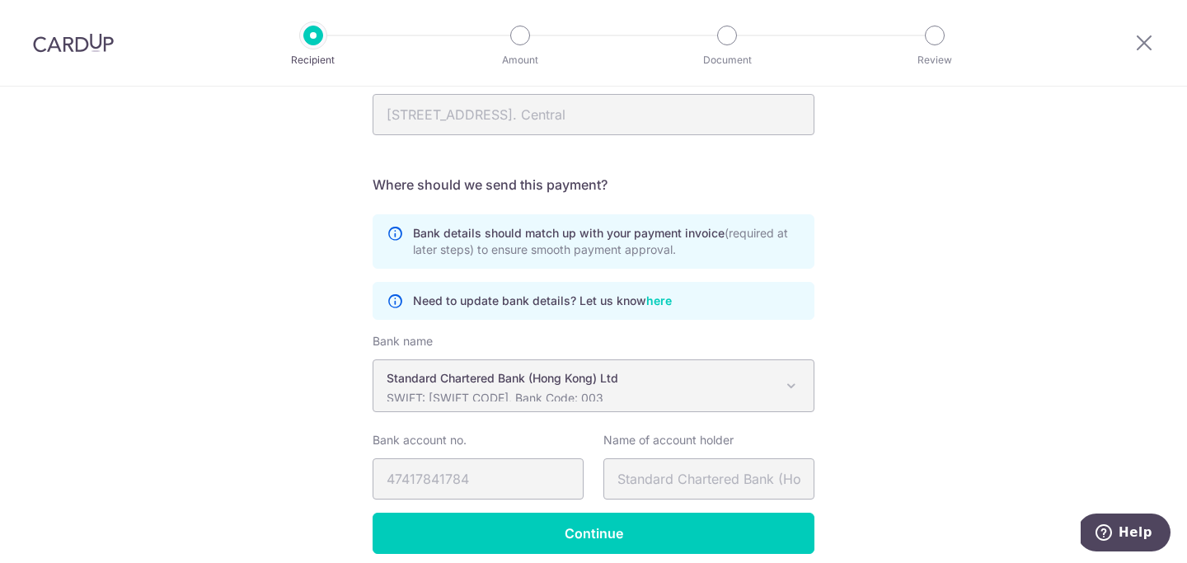
click at [658, 309] on link "here" at bounding box center [659, 300] width 26 height 17
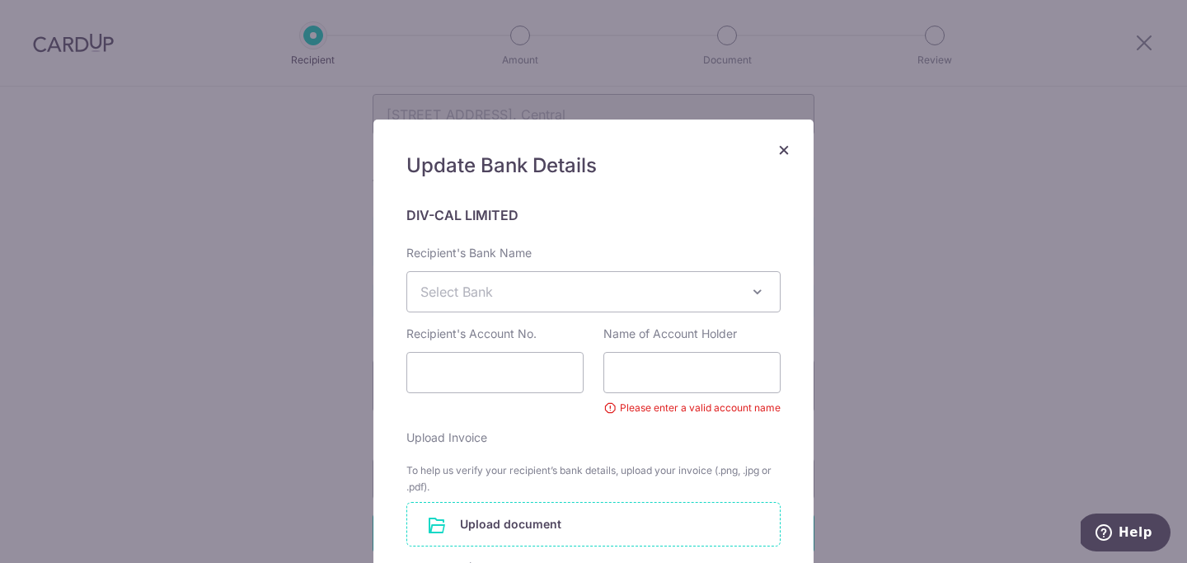
click at [763, 287] on span at bounding box center [758, 292] width 20 height 20
click at [744, 209] on h6 "DIV-CAL LIMITED" at bounding box center [593, 215] width 374 height 20
click at [782, 149] on span "×" at bounding box center [783, 149] width 13 height 24
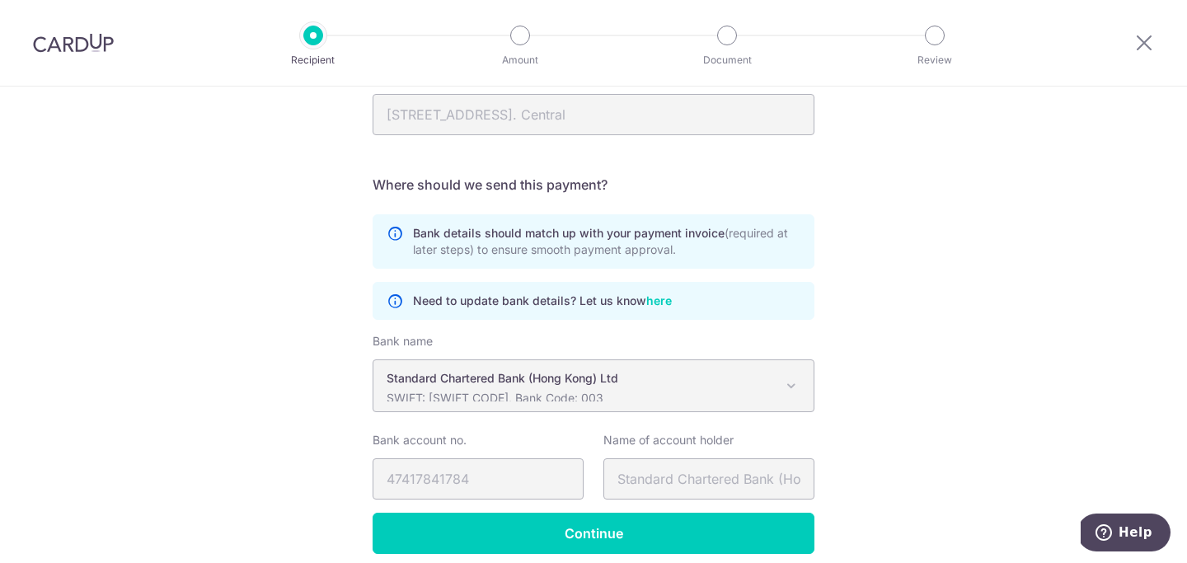
select select
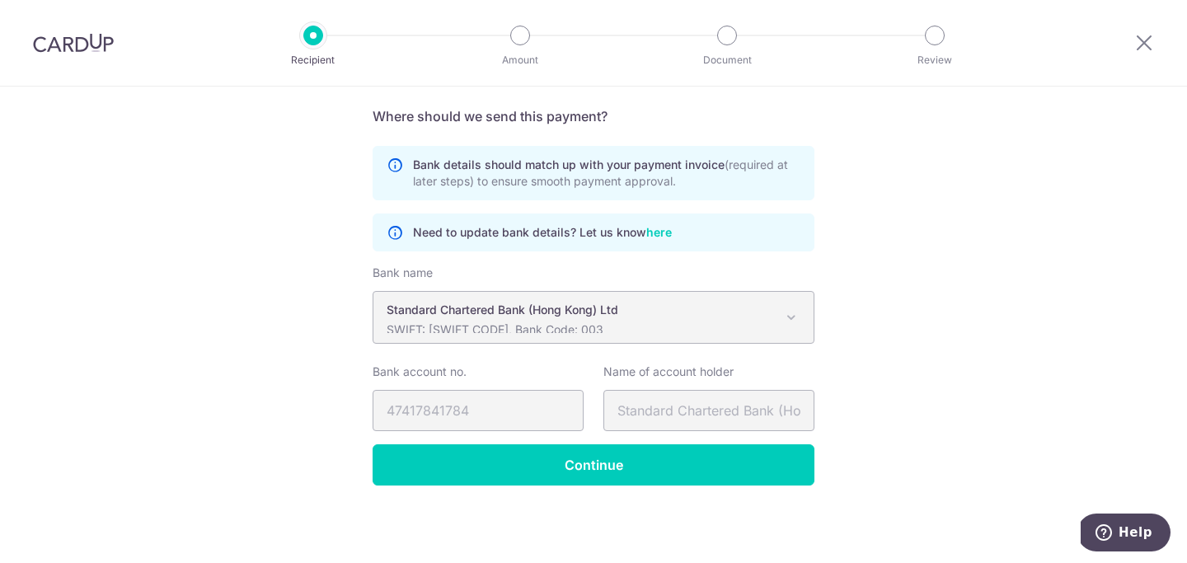
click at [660, 232] on link "here" at bounding box center [659, 231] width 26 height 17
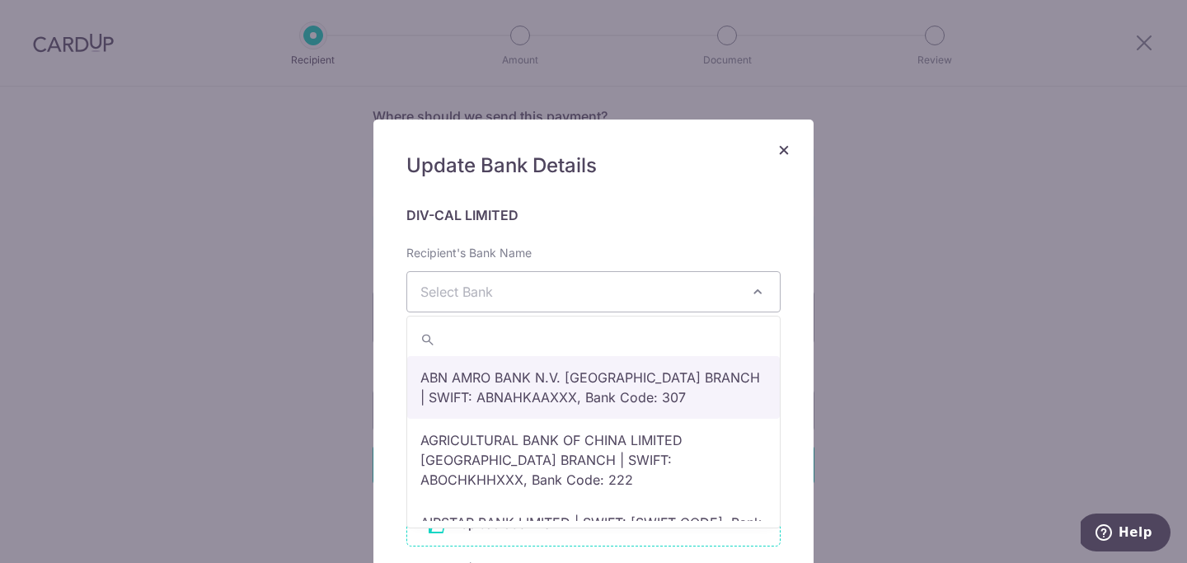
click at [625, 293] on span "Select Bank" at bounding box center [593, 292] width 373 height 40
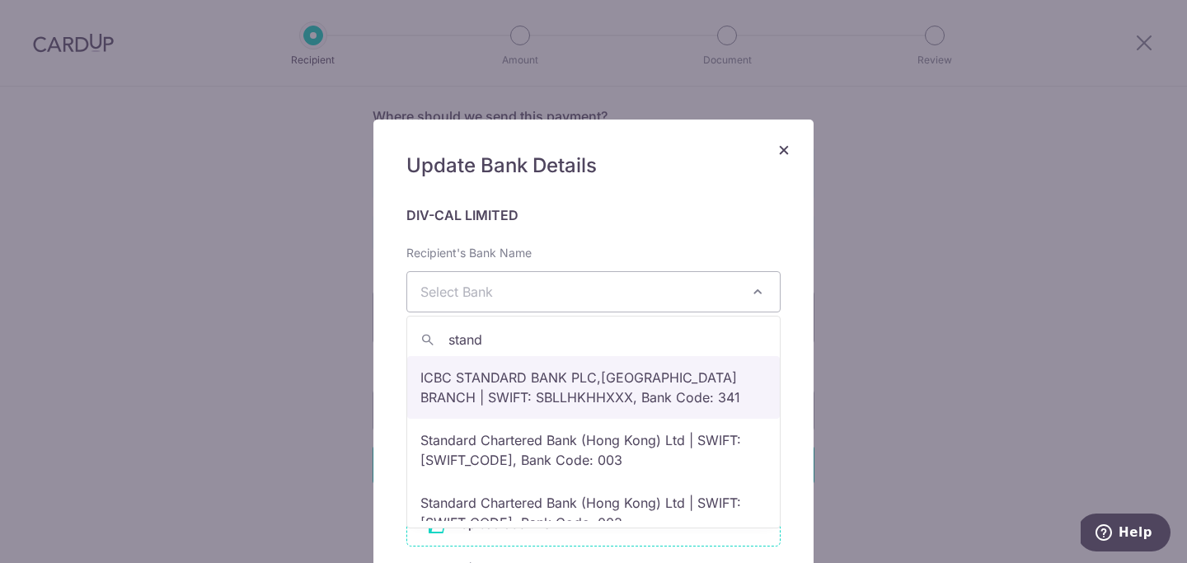
scroll to position [23, 0]
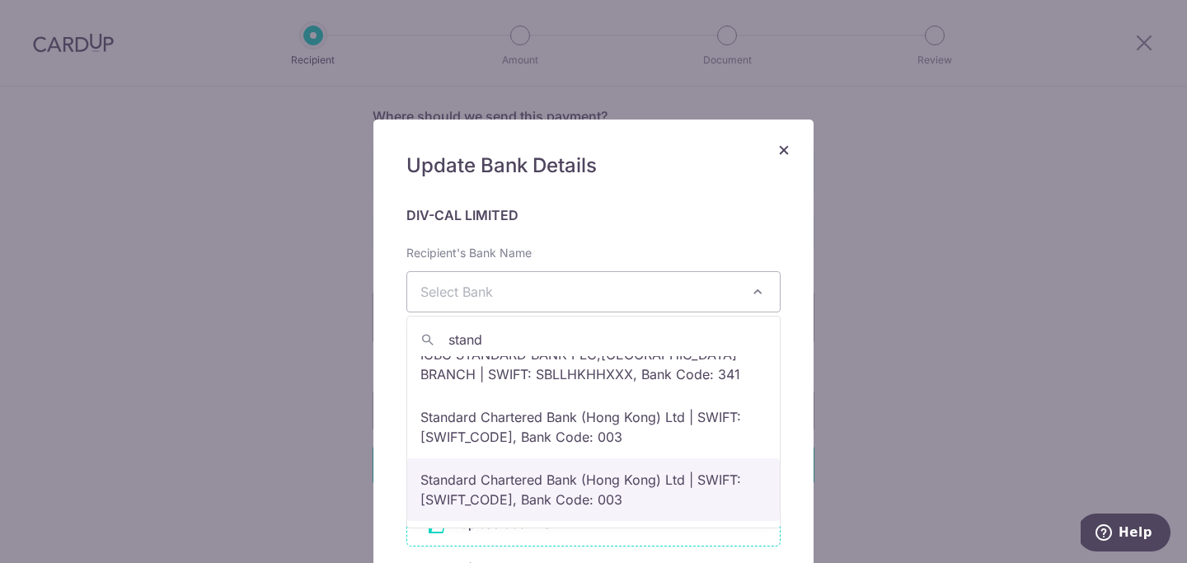
type input "stand"
select select "22644"
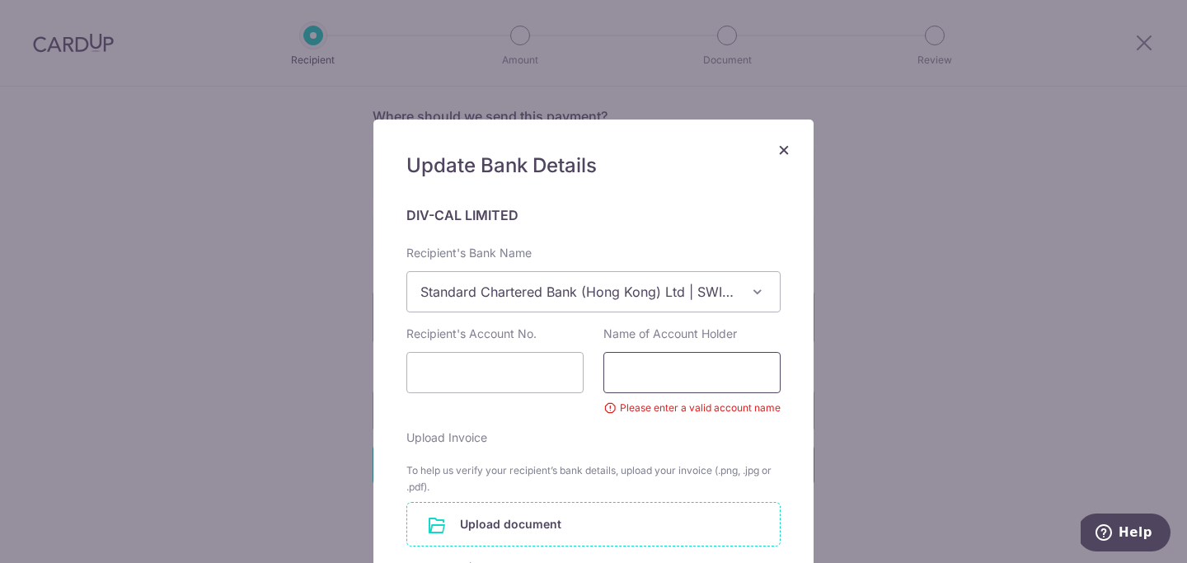
click at [688, 383] on input "Name of Account Holder" at bounding box center [691, 372] width 177 height 41
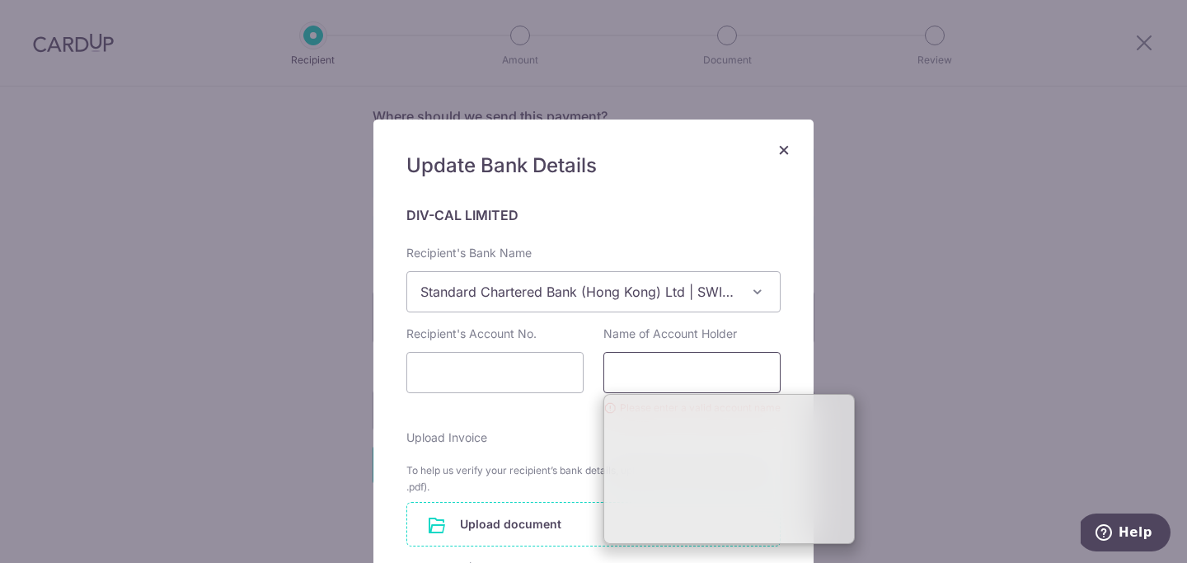
paste input "Div-Cal Limited"
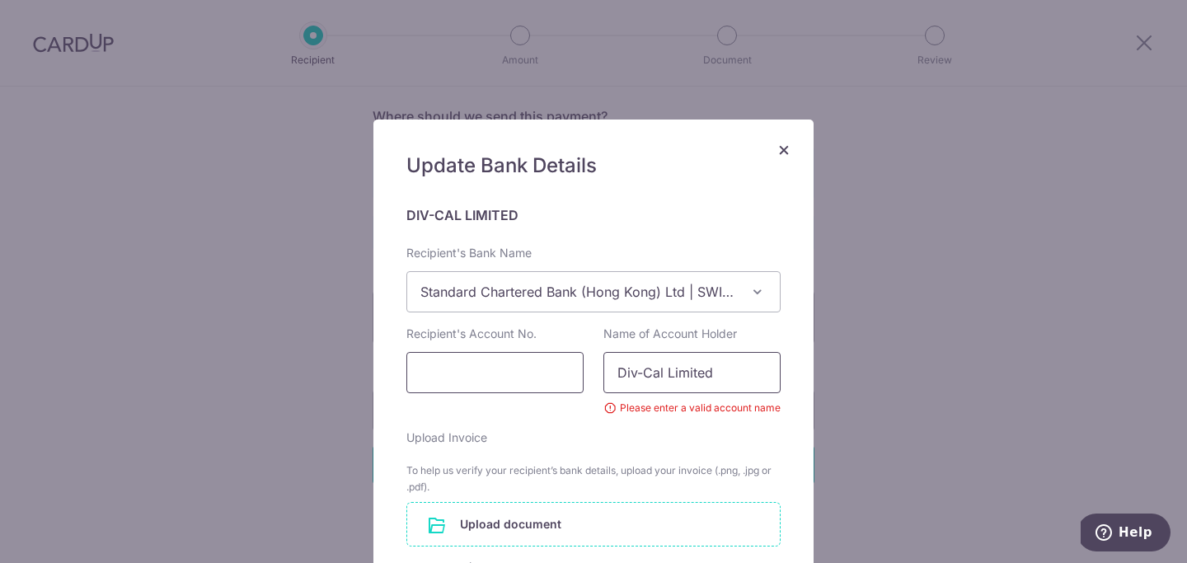
type input "Div-Cal Limited"
click at [534, 363] on input "Recipient's Account No." at bounding box center [494, 372] width 177 height 41
paste input "47417841784"
type input "47417841784"
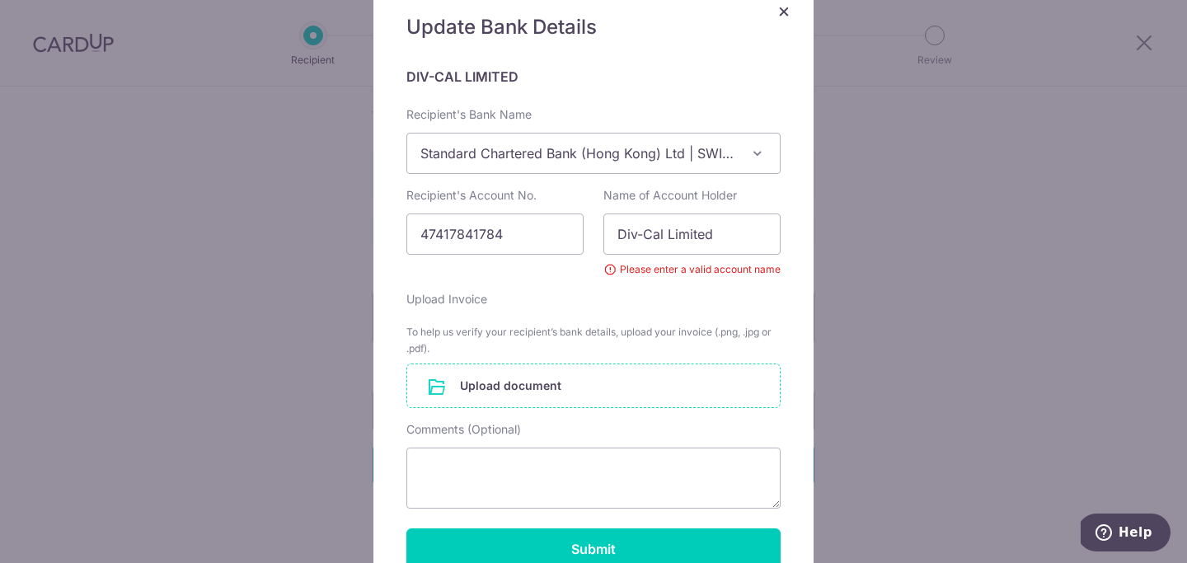
scroll to position [140, 0]
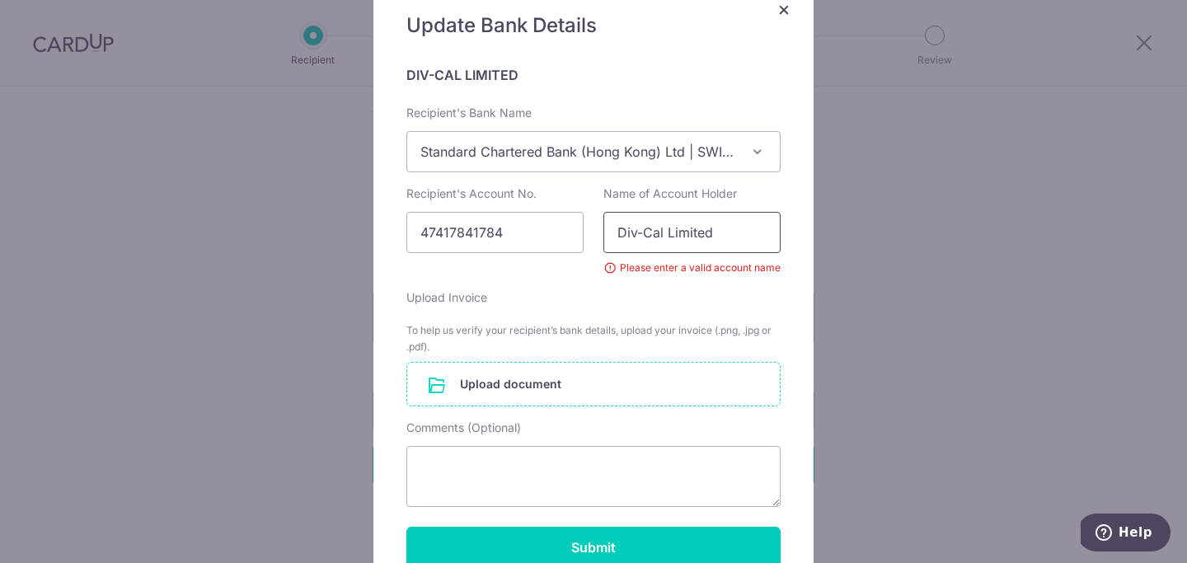
drag, startPoint x: 740, startPoint y: 234, endPoint x: 508, endPoint y: 211, distance: 233.6
click at [508, 211] on div "Recipient's Account No. 47417841784 Name of Account Holder Div-Cal Limited Plea…" at bounding box center [594, 230] width 394 height 91
type input "Div"
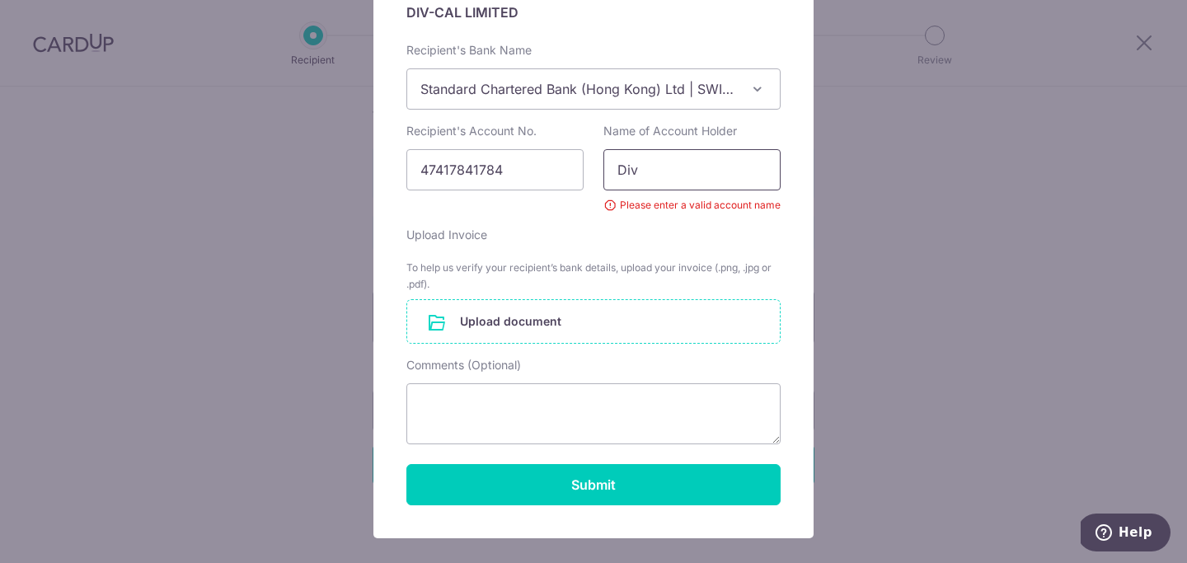
scroll to position [0, 0]
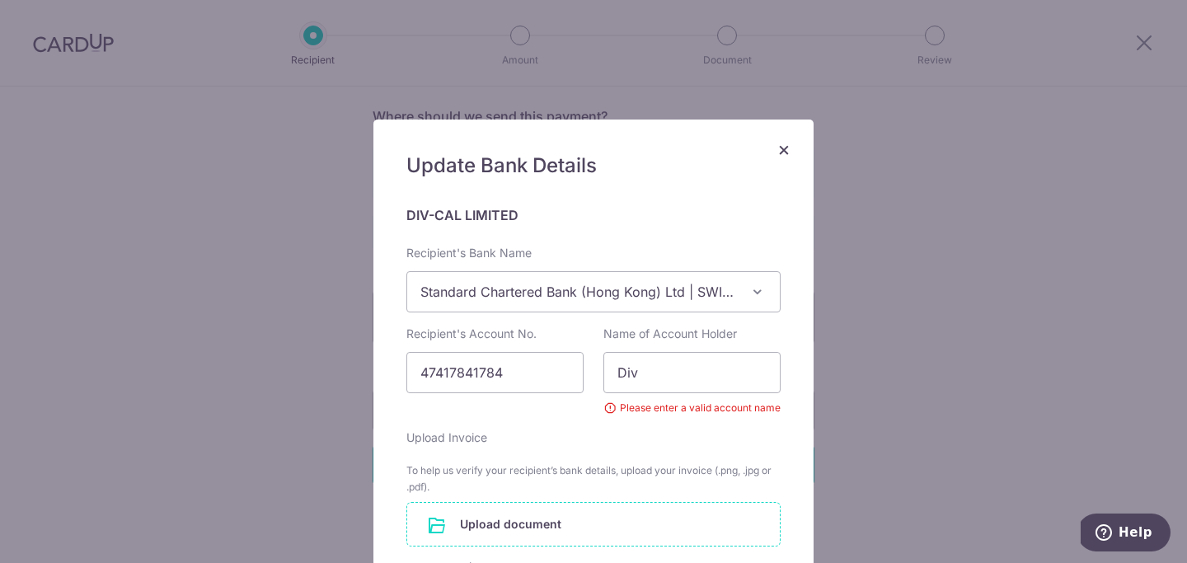
click at [786, 147] on span "×" at bounding box center [783, 149] width 13 height 24
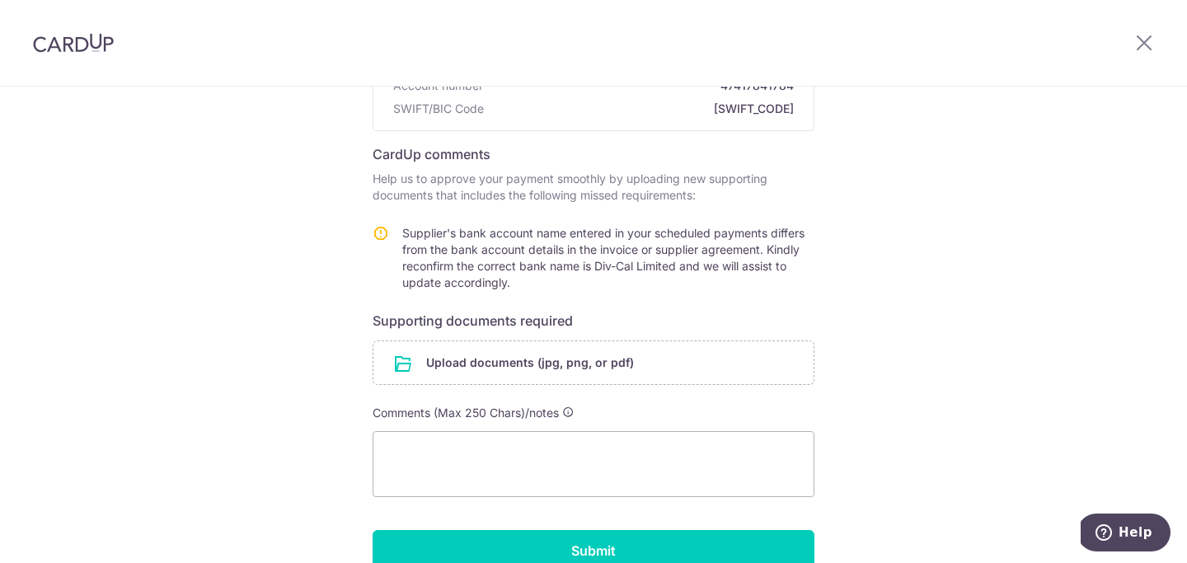
scroll to position [212, 0]
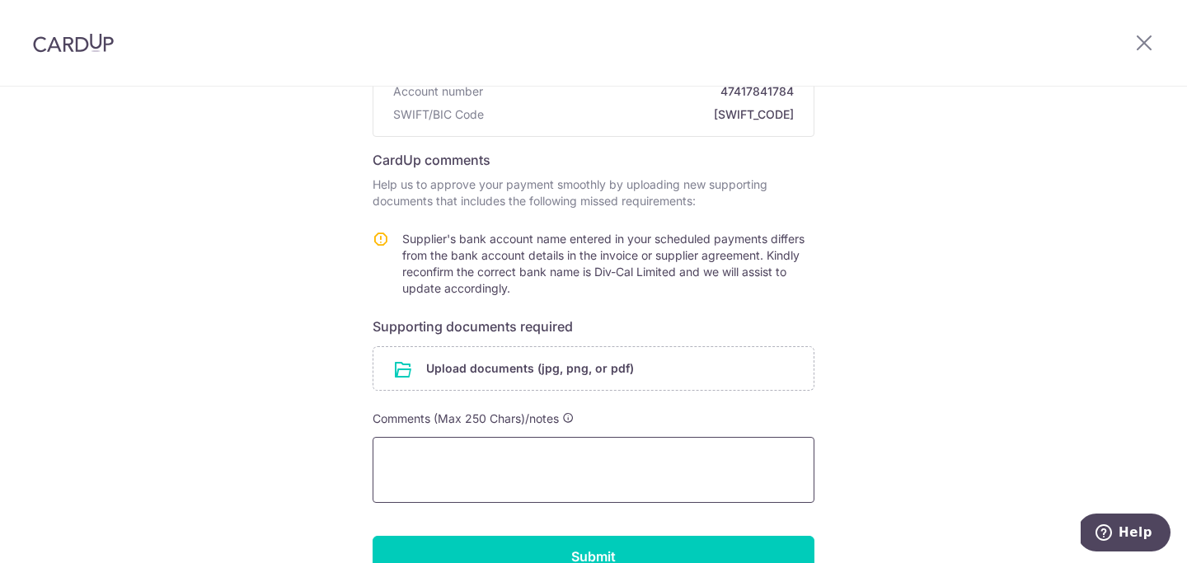
click at [629, 448] on textarea at bounding box center [594, 470] width 442 height 66
type textarea "y"
paste textarea "Div-Cal Limited"
type textarea "it seems i entered it incorrectly. pls update Account Name to Div-Cal Limited"
click at [590, 355] on input "file" at bounding box center [593, 368] width 440 height 43
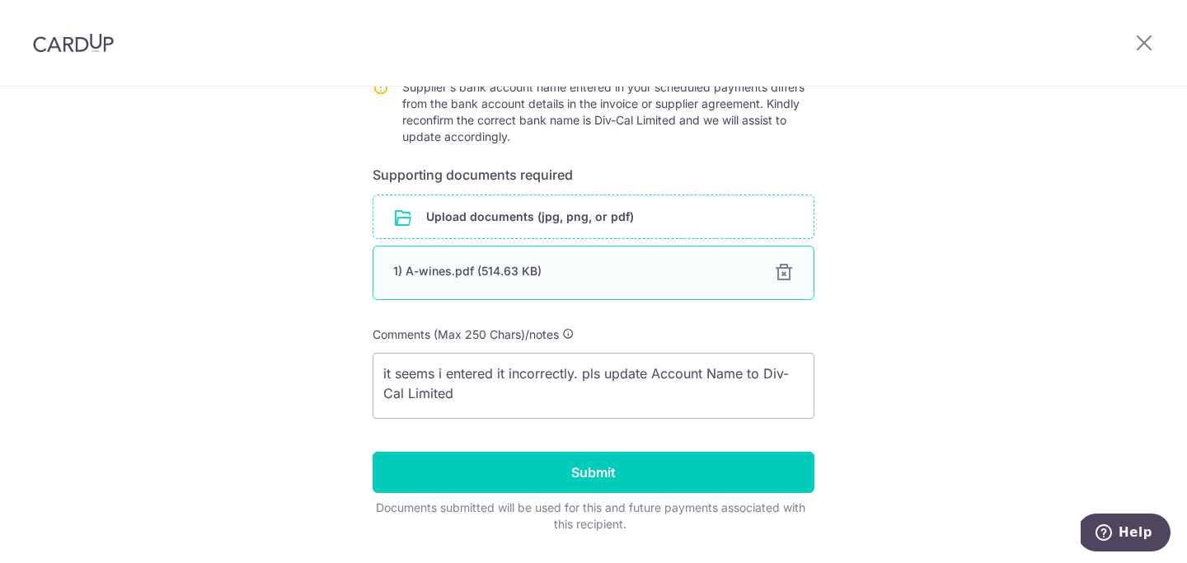
scroll to position [411, 0]
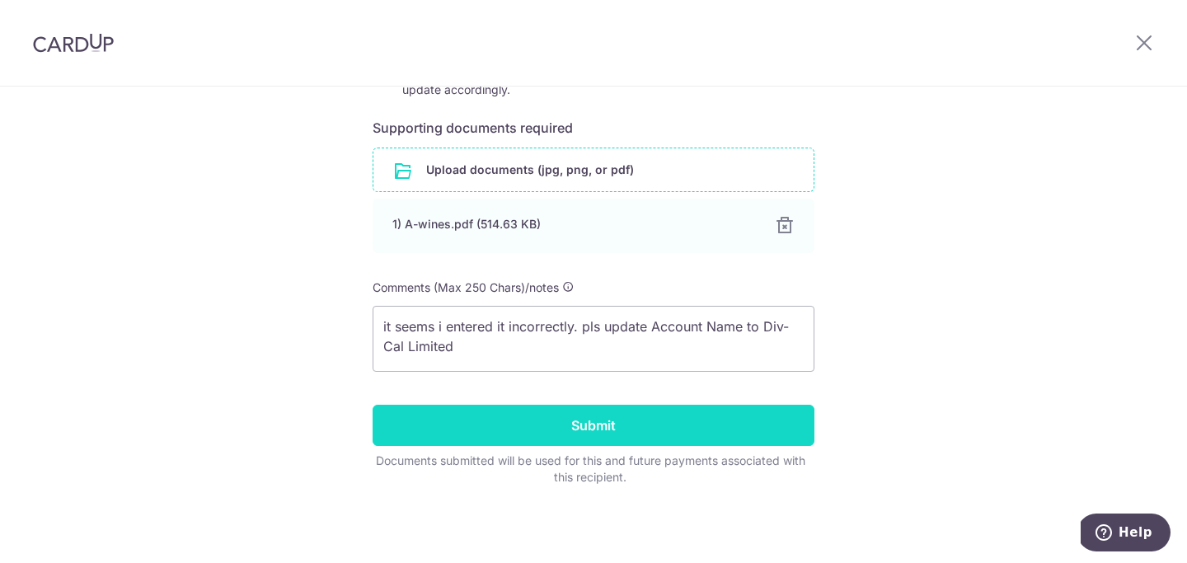
click at [610, 425] on input "Submit" at bounding box center [594, 425] width 442 height 41
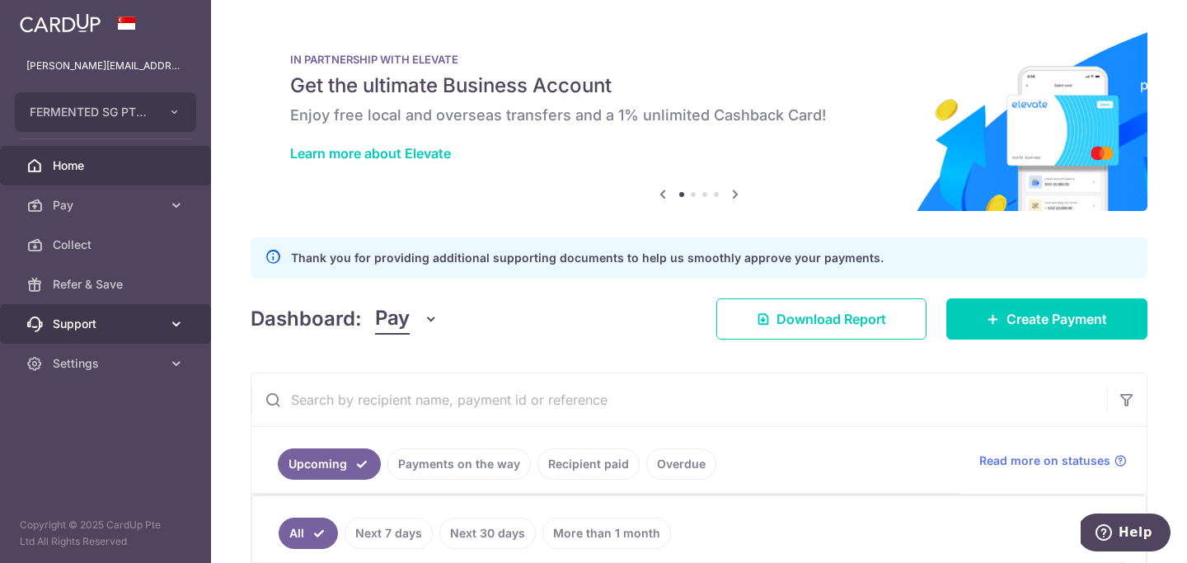
click at [173, 326] on icon at bounding box center [176, 324] width 16 height 16
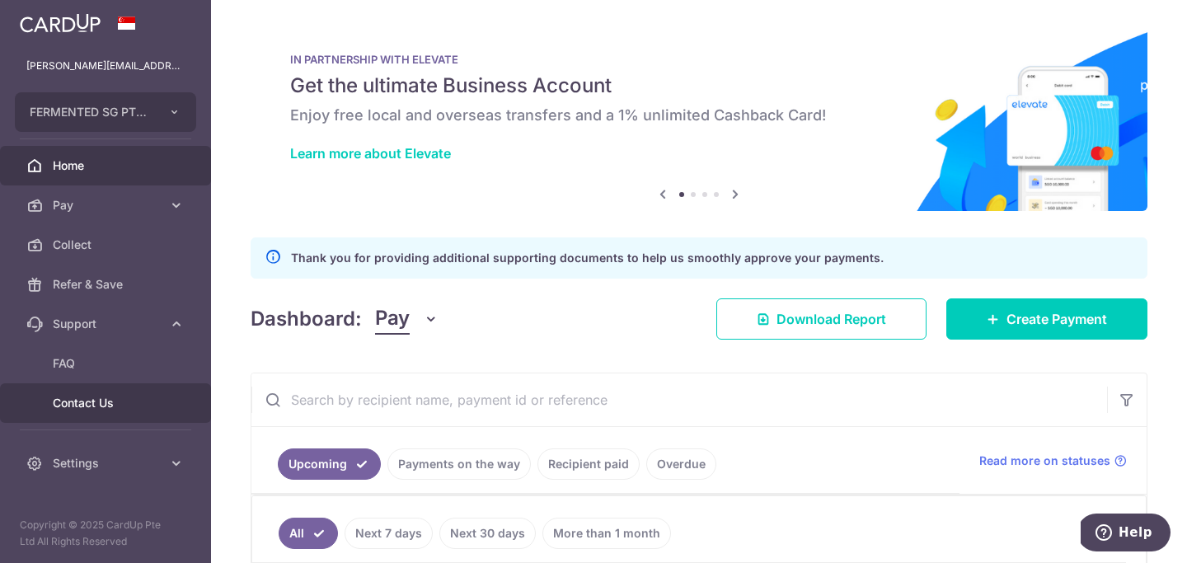
click at [67, 411] on span "Contact Us" at bounding box center [107, 403] width 109 height 16
